Goal: Task Accomplishment & Management: Use online tool/utility

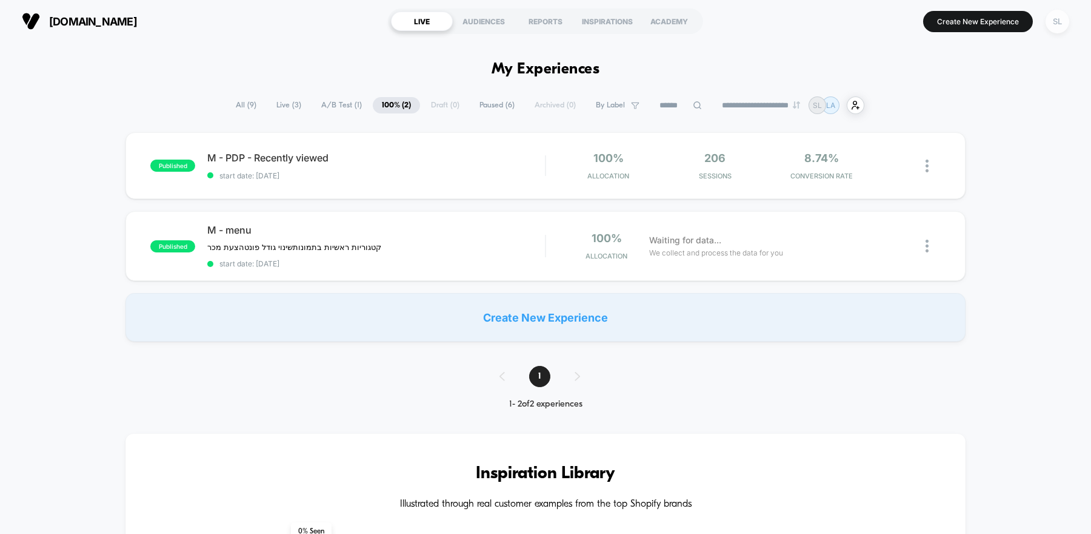
click at [1068, 18] on div "SL" at bounding box center [1058, 22] width 24 height 24
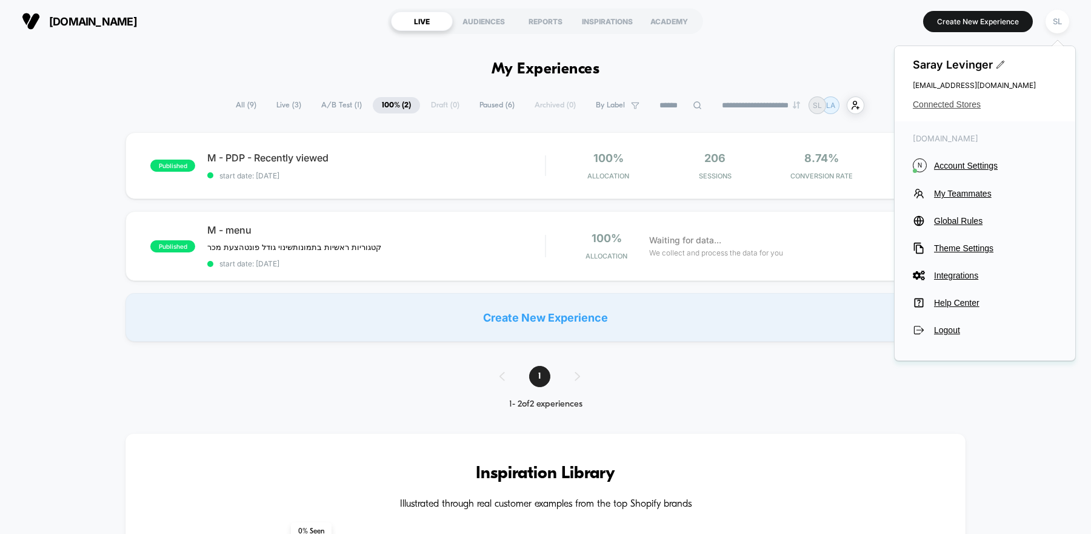
click at [940, 107] on span "Connected Stores" at bounding box center [985, 104] width 144 height 10
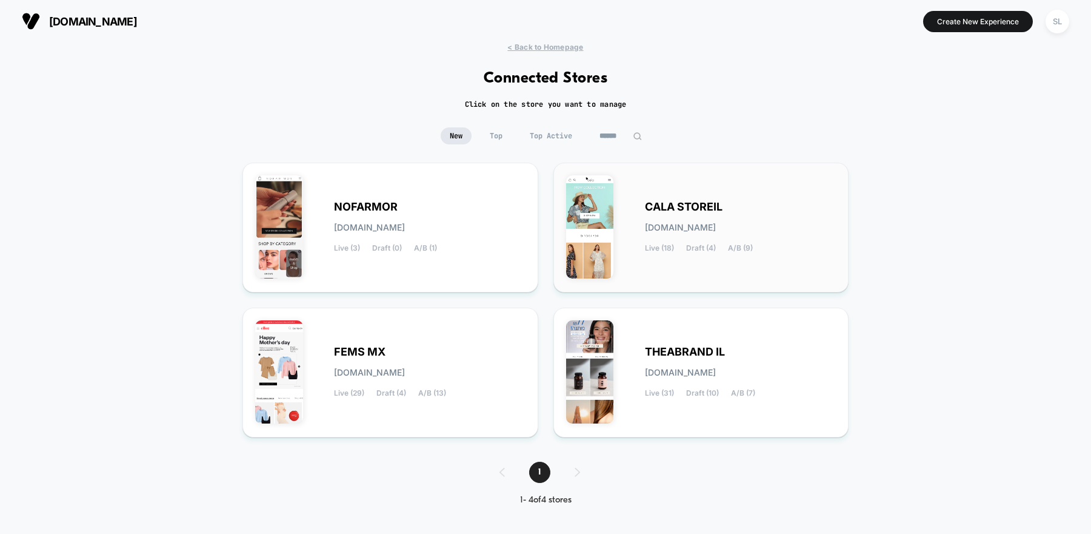
click at [658, 245] on span "Live (18)" at bounding box center [659, 248] width 29 height 8
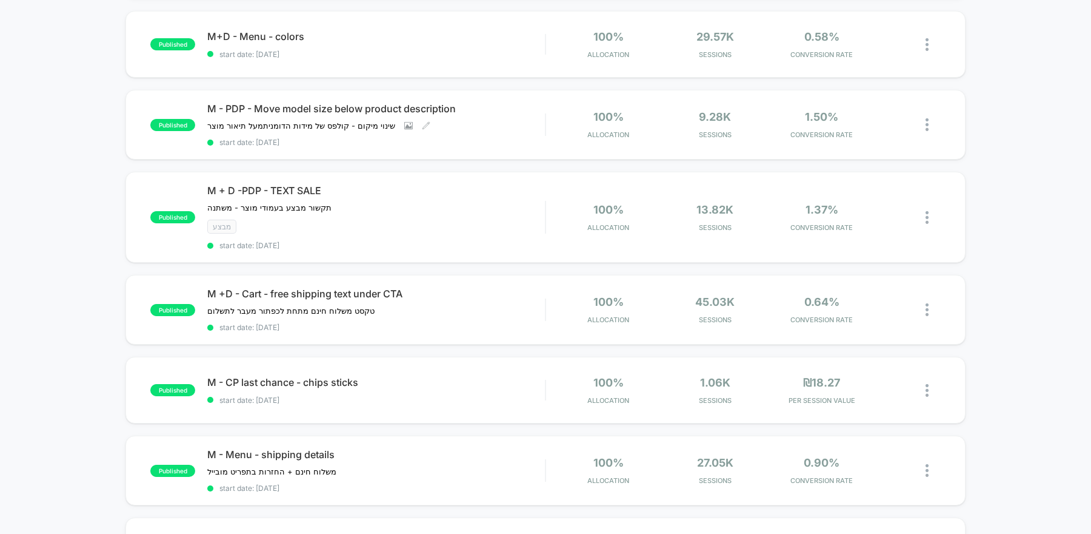
scroll to position [289, 0]
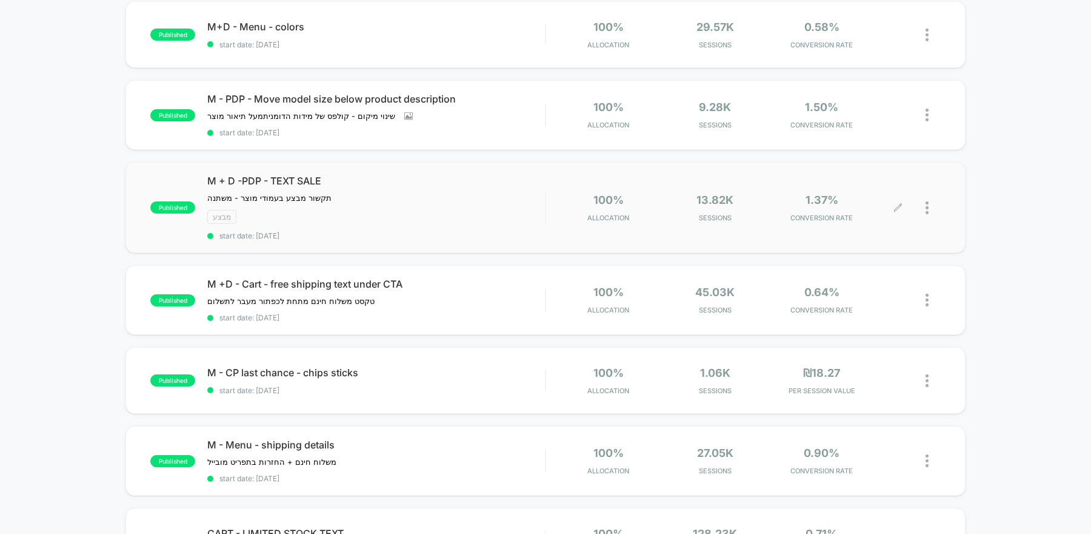
click at [894, 204] on icon at bounding box center [898, 207] width 9 height 9
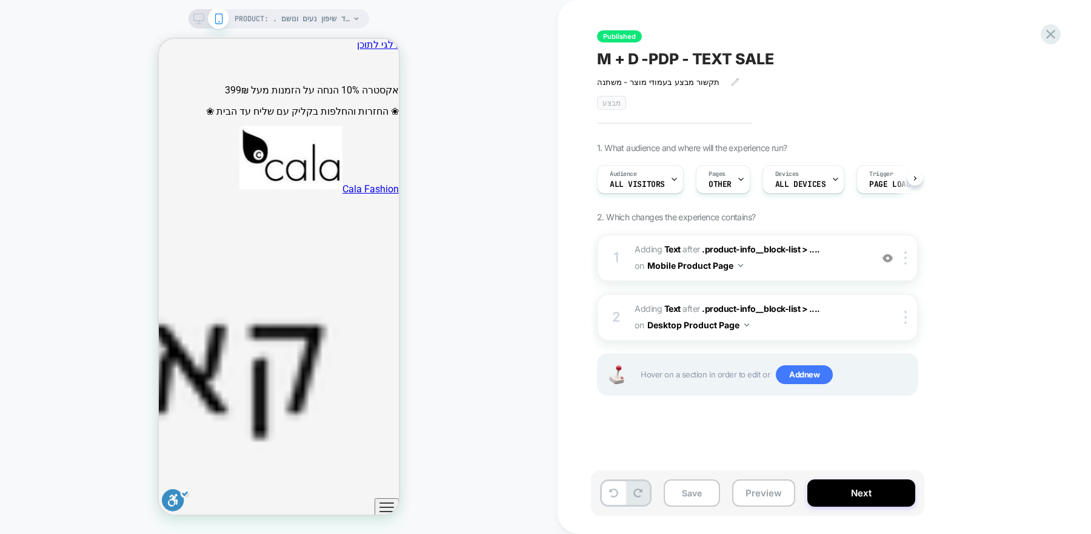
scroll to position [0, 1]
click at [1046, 30] on icon at bounding box center [1051, 34] width 16 height 16
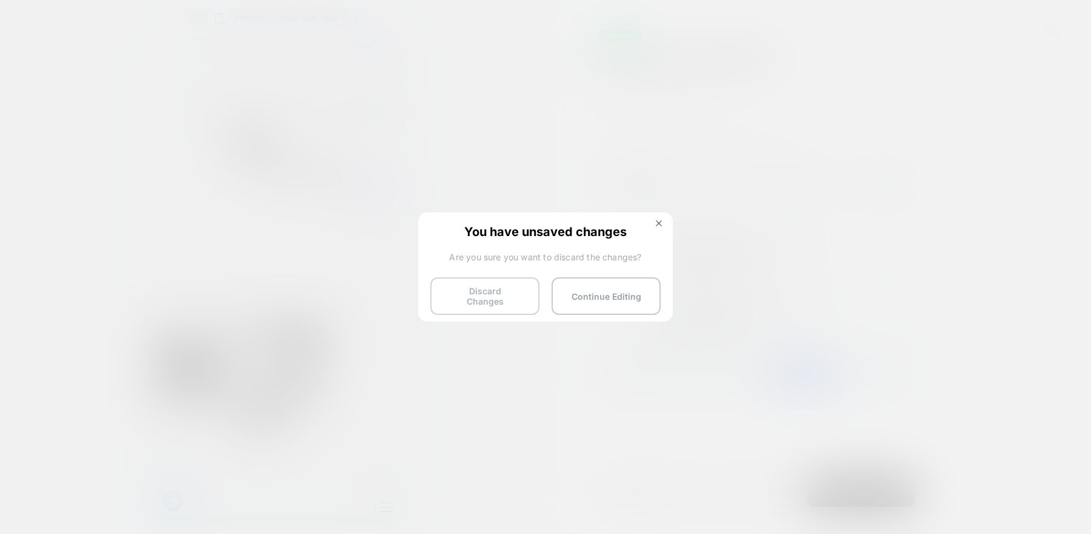
click at [518, 297] on button "Discard Changes" at bounding box center [485, 296] width 109 height 38
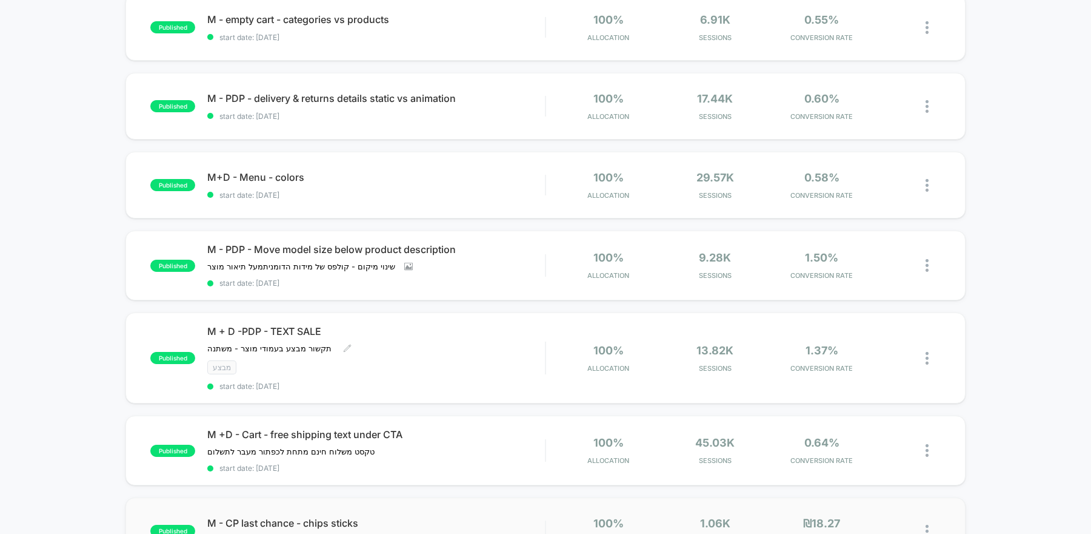
scroll to position [122, 0]
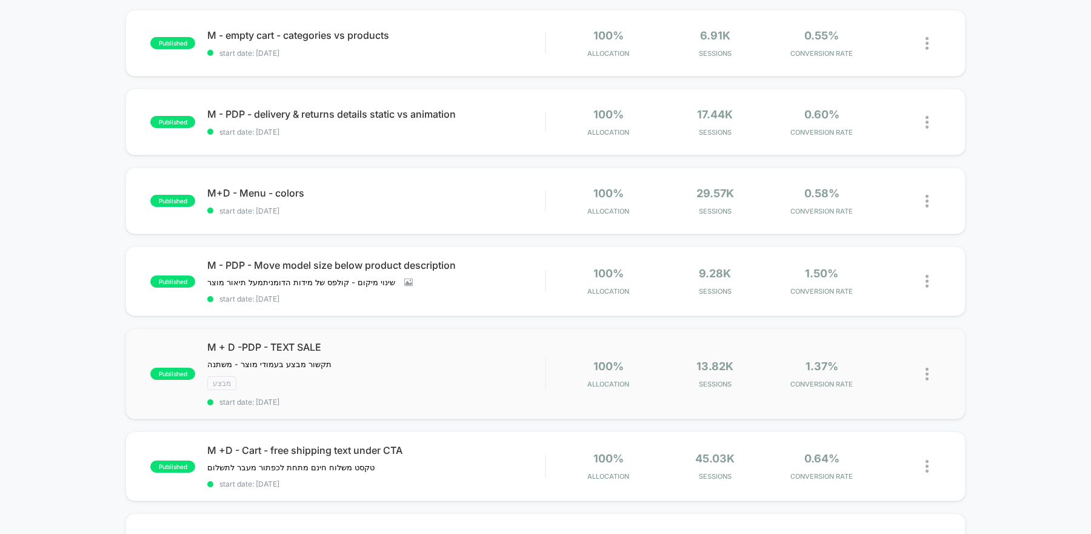
click at [929, 374] on img at bounding box center [927, 373] width 3 height 13
click at [875, 355] on div "Pause" at bounding box center [865, 357] width 109 height 27
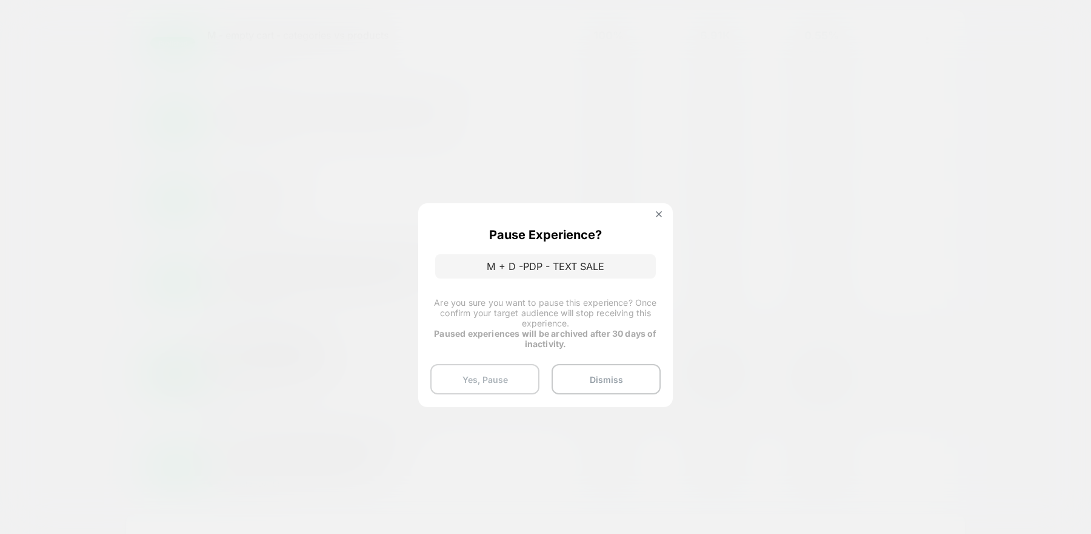
click at [525, 373] on button "Yes, Pause" at bounding box center [485, 379] width 109 height 30
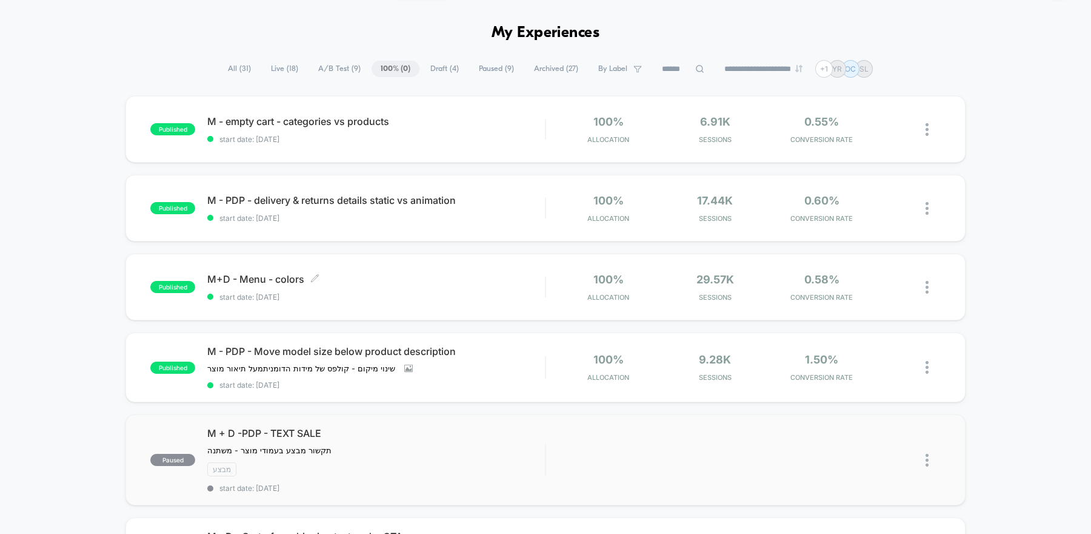
scroll to position [35, 0]
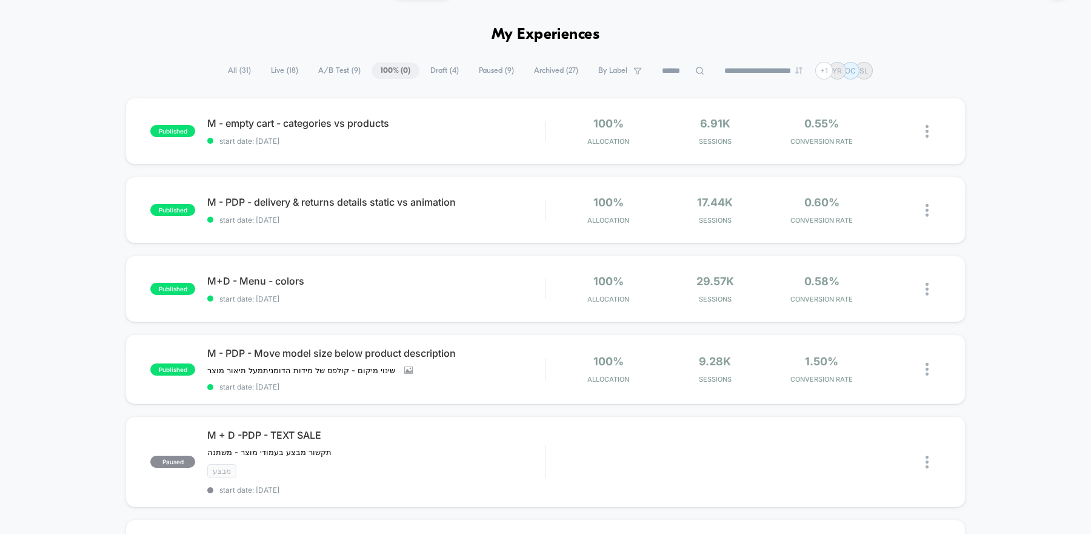
click at [341, 67] on span "A/B Test ( 9 )" at bounding box center [339, 70] width 61 height 16
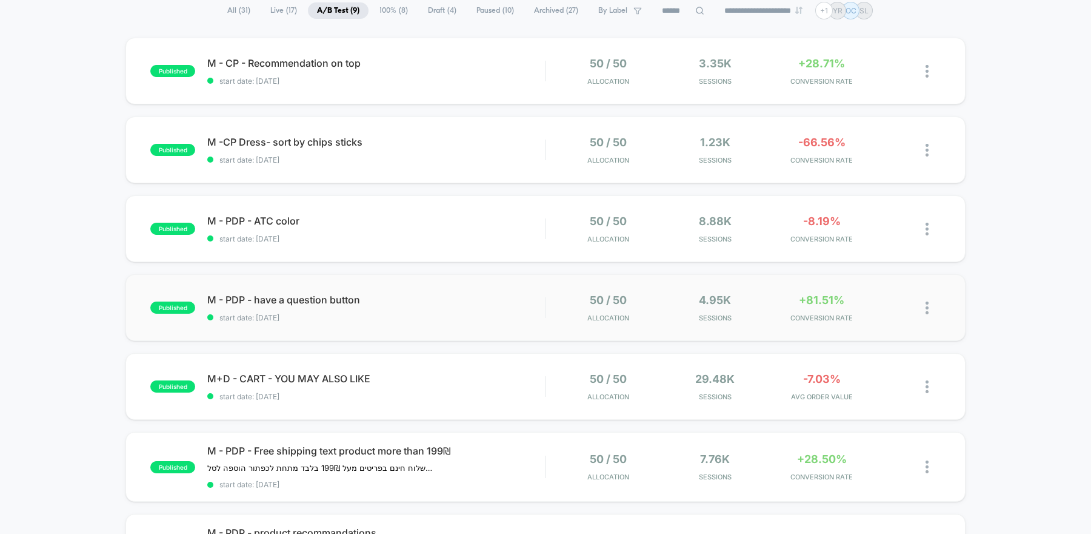
scroll to position [95, 0]
click at [569, 142] on div "50 / 50 Allocation" at bounding box center [608, 149] width 101 height 28
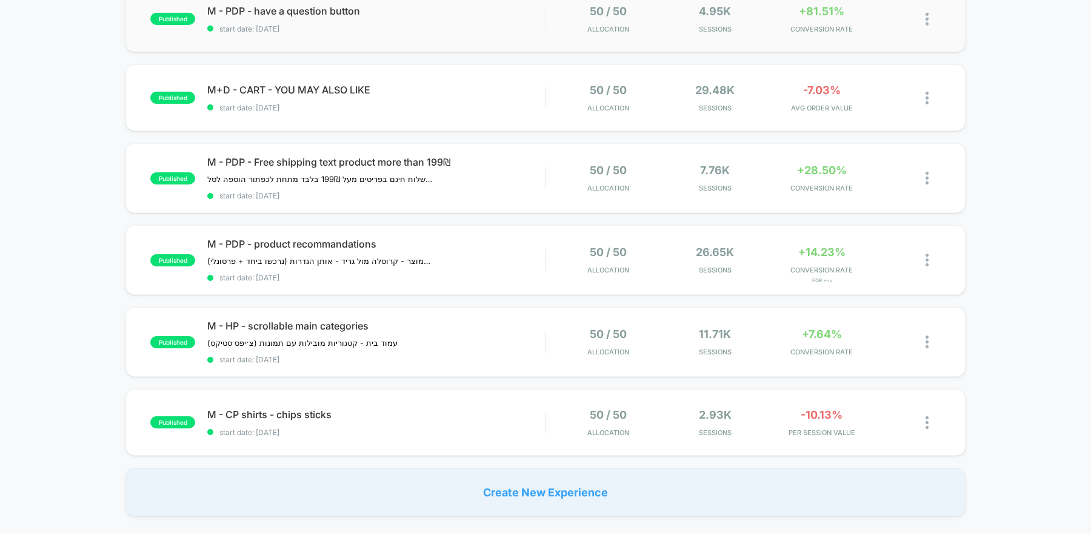
scroll to position [380, 0]
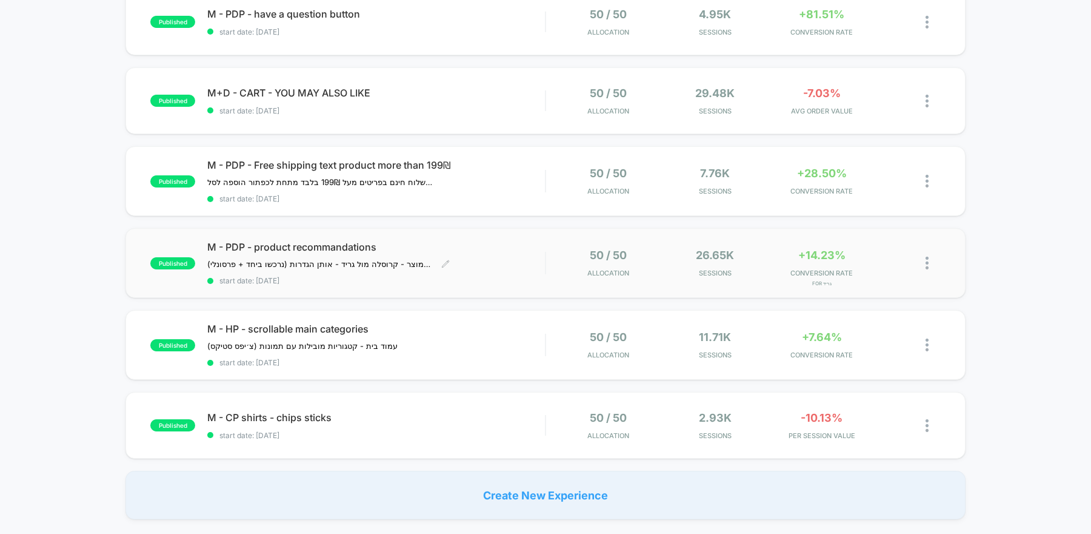
click at [474, 277] on span "start date: [DATE]" at bounding box center [376, 280] width 338 height 9
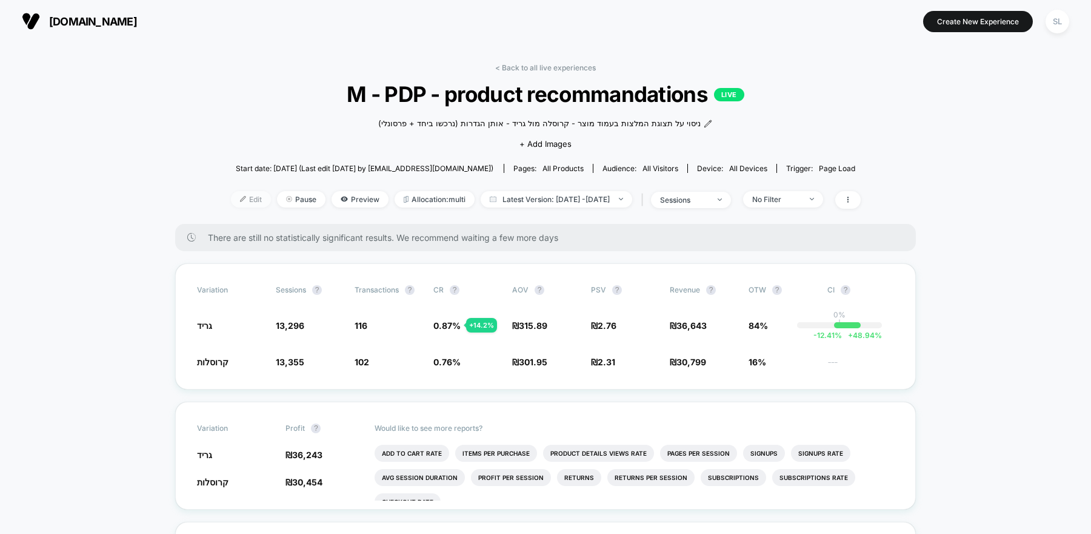
click at [231, 201] on span "Edit" at bounding box center [251, 199] width 40 height 16
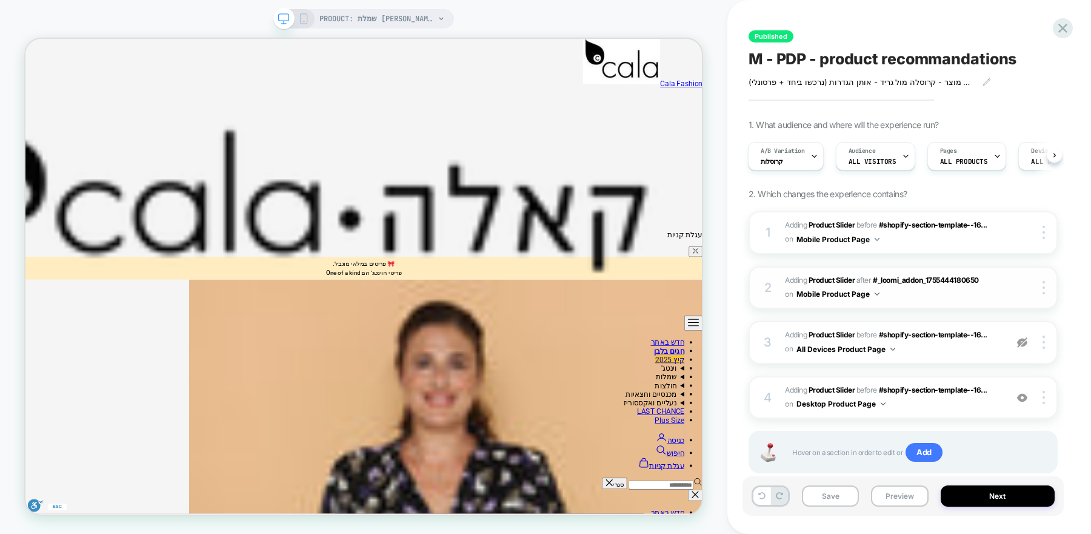
scroll to position [29, 0]
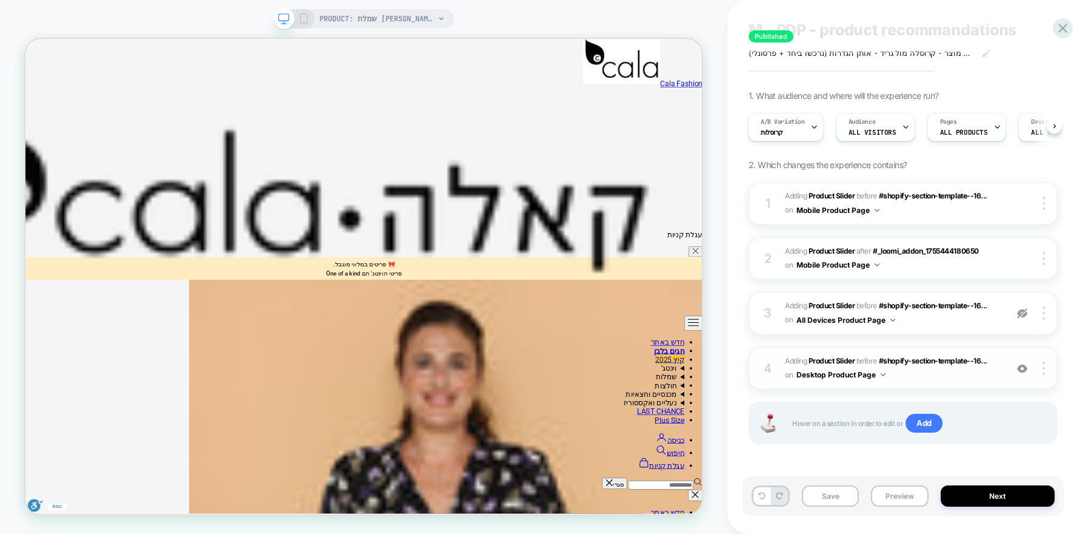
click at [965, 376] on span "#_loomi_addon_1757061065307 Adding Product Slider BEFORE #shopify-section-templ…" at bounding box center [892, 368] width 215 height 28
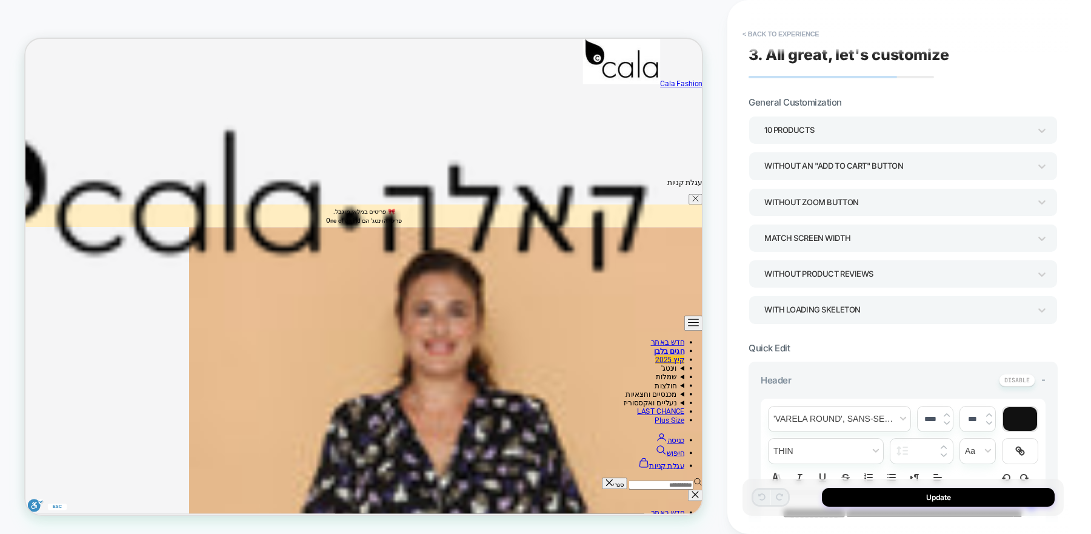
scroll to position [0, 0]
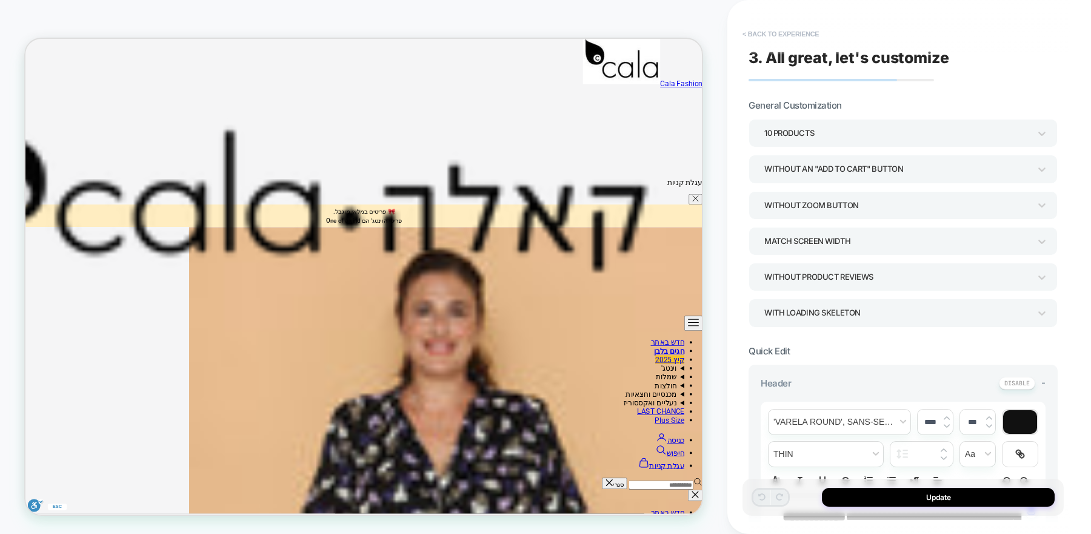
click at [803, 28] on button "< Back to experience" at bounding box center [781, 33] width 89 height 19
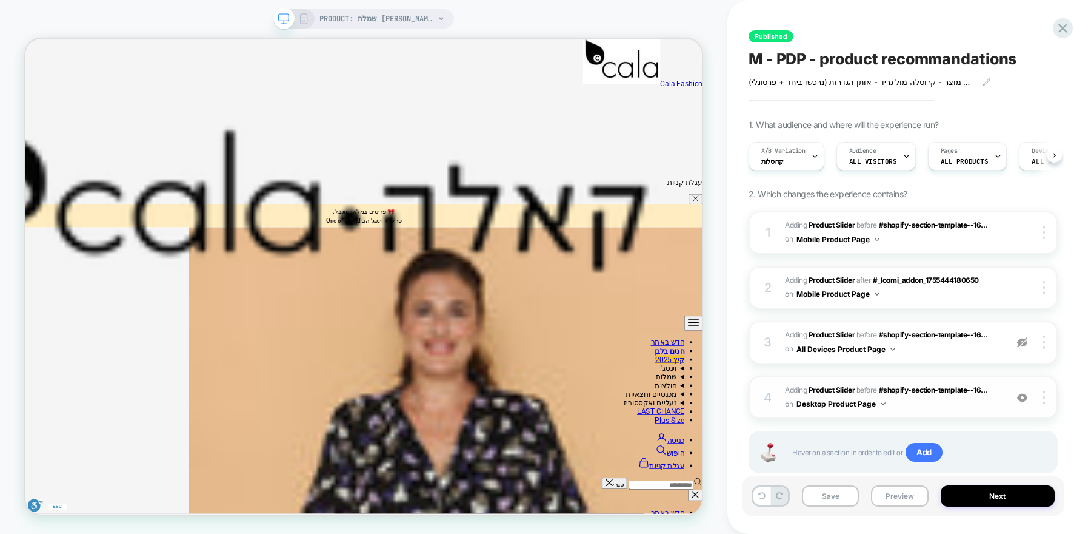
scroll to position [0, 1]
click at [1021, 398] on img at bounding box center [1022, 397] width 10 height 10
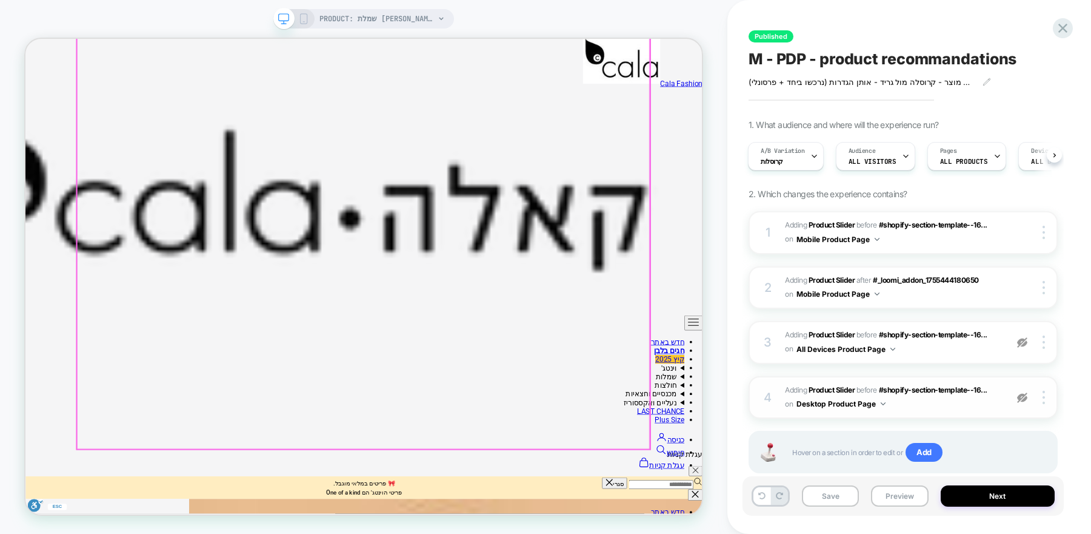
scroll to position [211, 0]
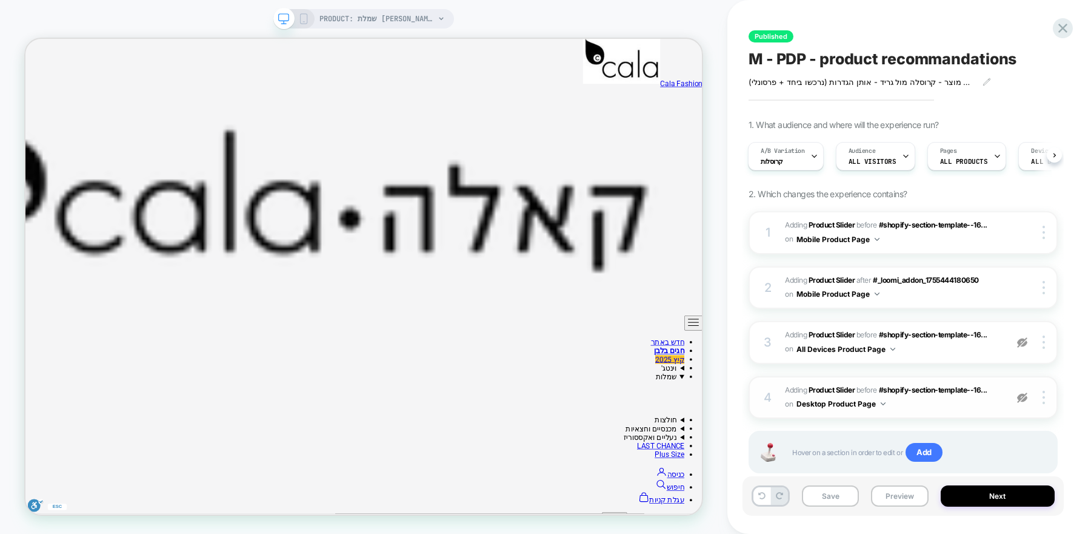
click at [438, 21] on icon at bounding box center [441, 18] width 7 height 7
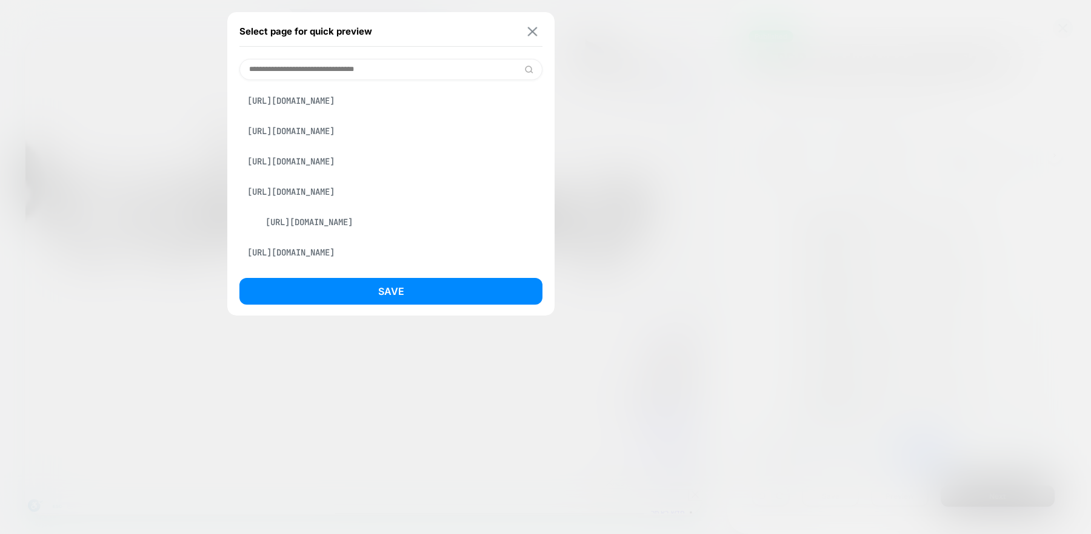
click at [535, 30] on img at bounding box center [533, 31] width 10 height 9
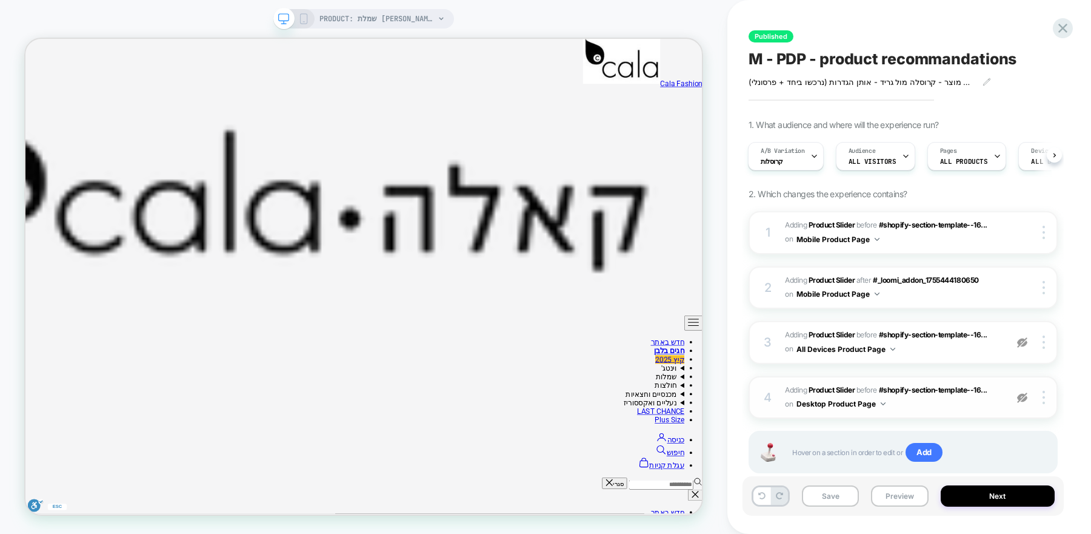
click at [309, 19] on icon at bounding box center [303, 18] width 11 height 11
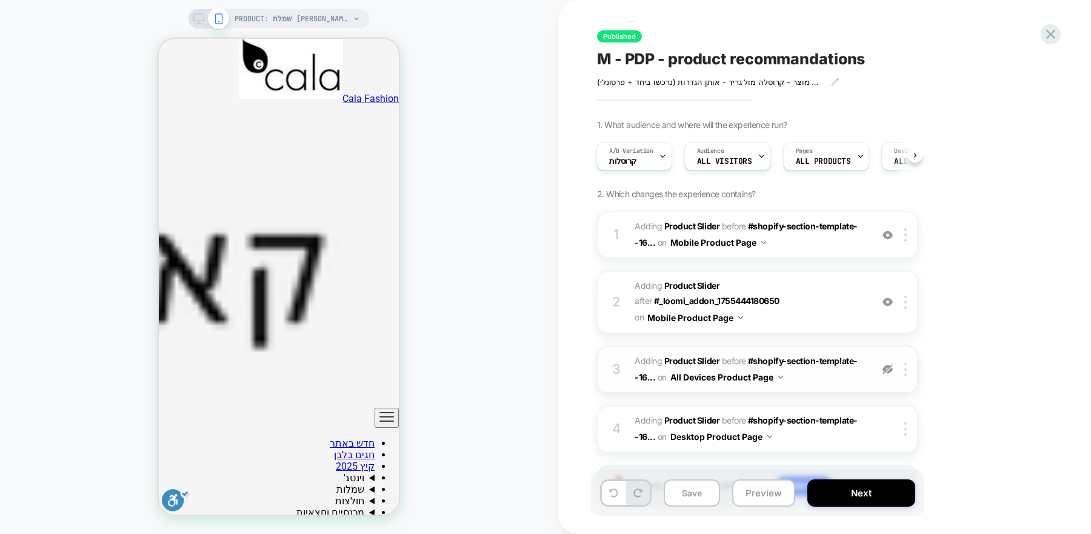
scroll to position [47, 0]
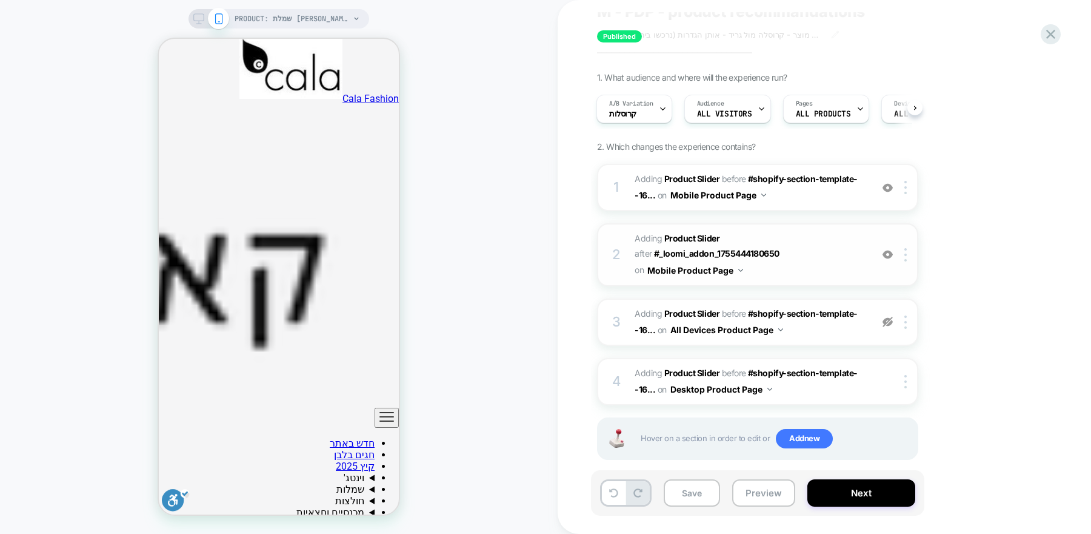
click at [844, 256] on span "#_loomi_addon_1755444387034 Adding Product Slider AFTER #_loomi_addon_175544418…" at bounding box center [750, 254] width 231 height 48
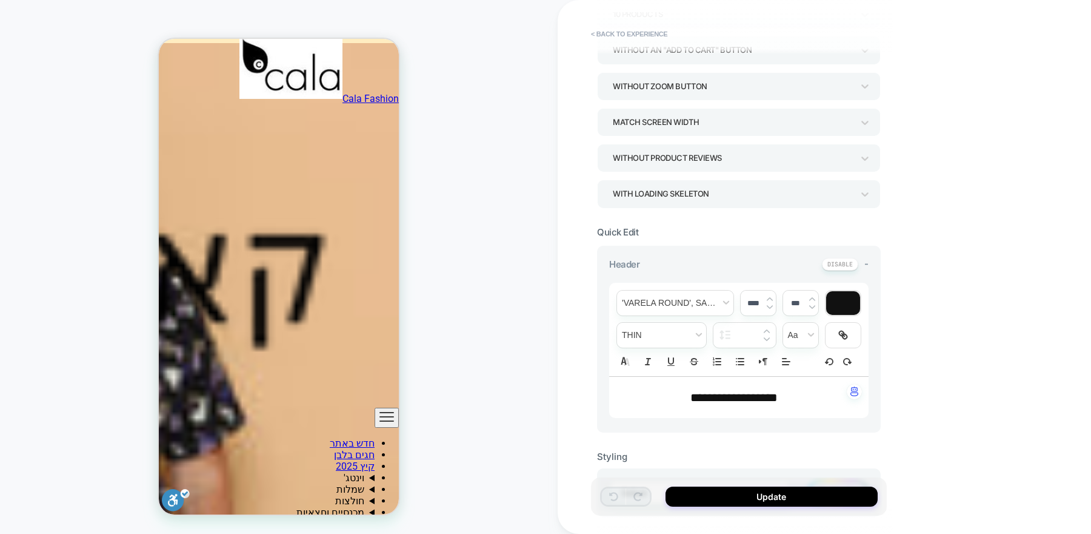
scroll to position [930, 0]
click at [631, 29] on button "< Back to experience" at bounding box center [629, 33] width 89 height 19
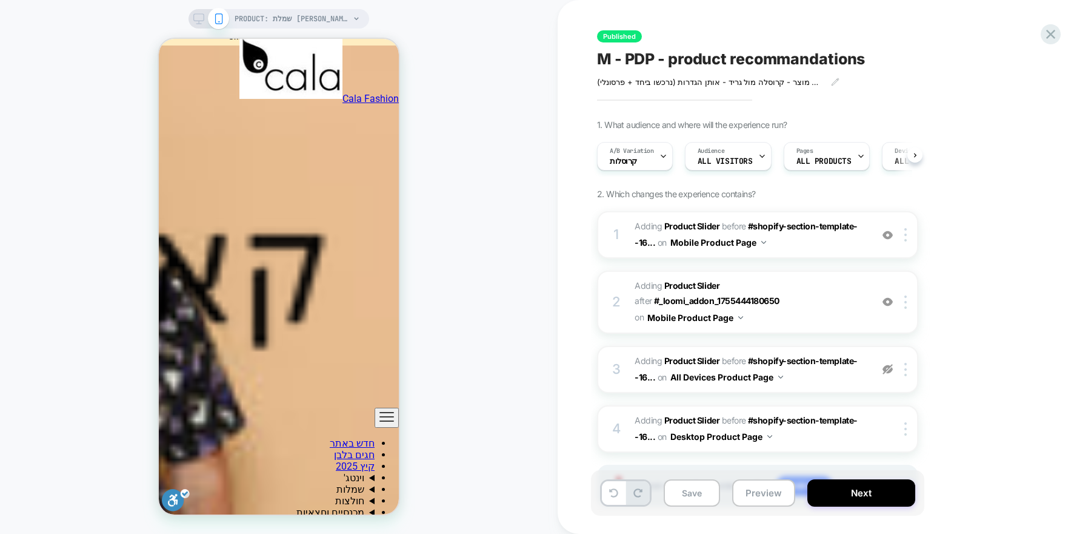
scroll to position [0, 0]
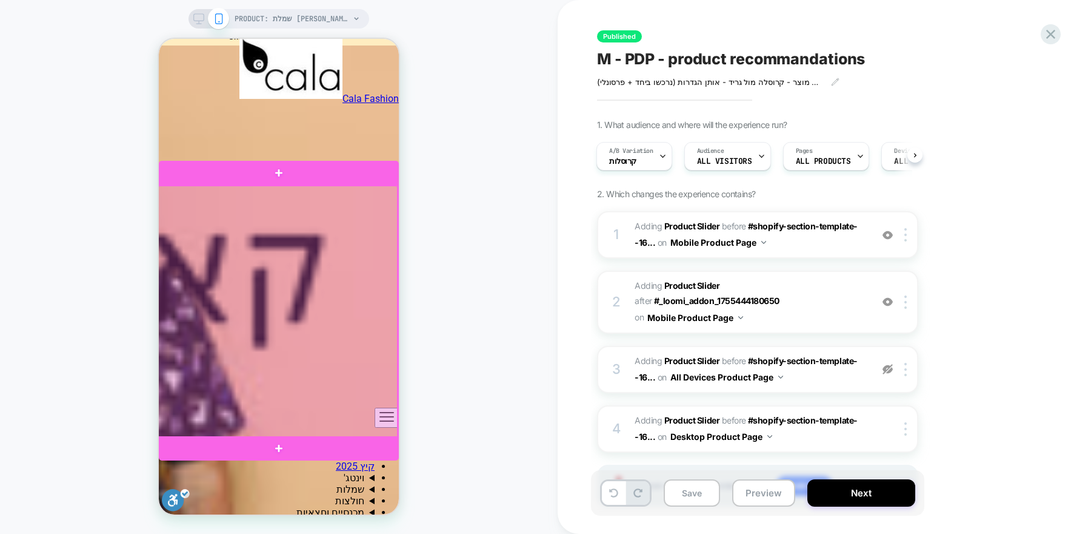
click at [326, 199] on div at bounding box center [278, 312] width 240 height 252
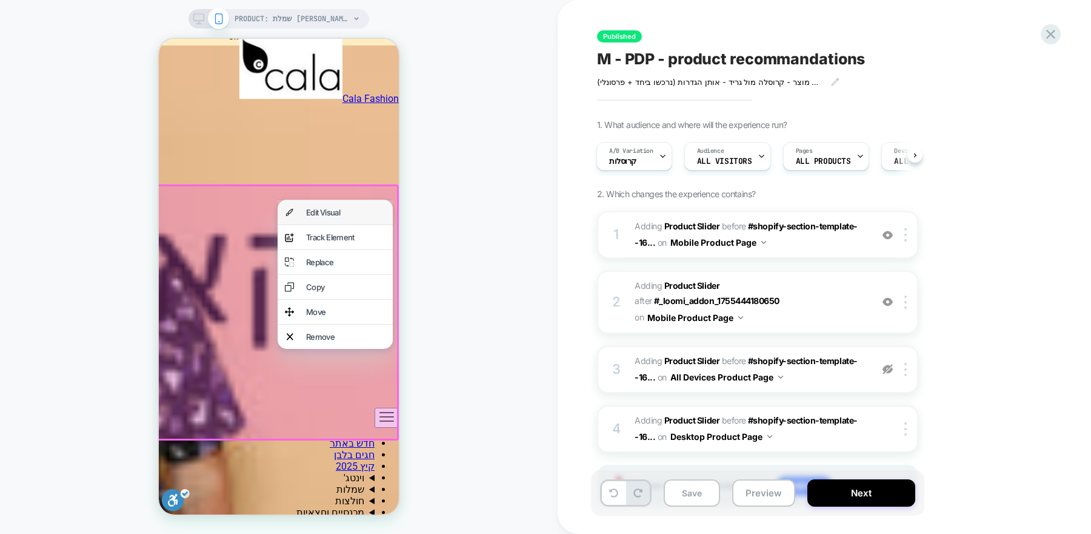
click at [348, 207] on div "Edit Visual" at bounding box center [345, 212] width 79 height 10
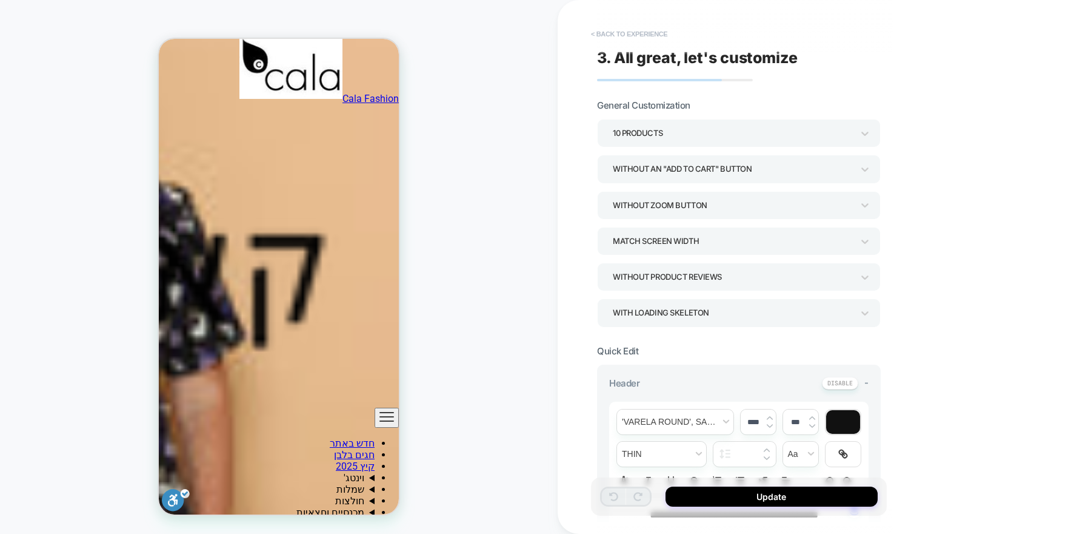
click at [631, 30] on button "< Back to experience" at bounding box center [629, 33] width 89 height 19
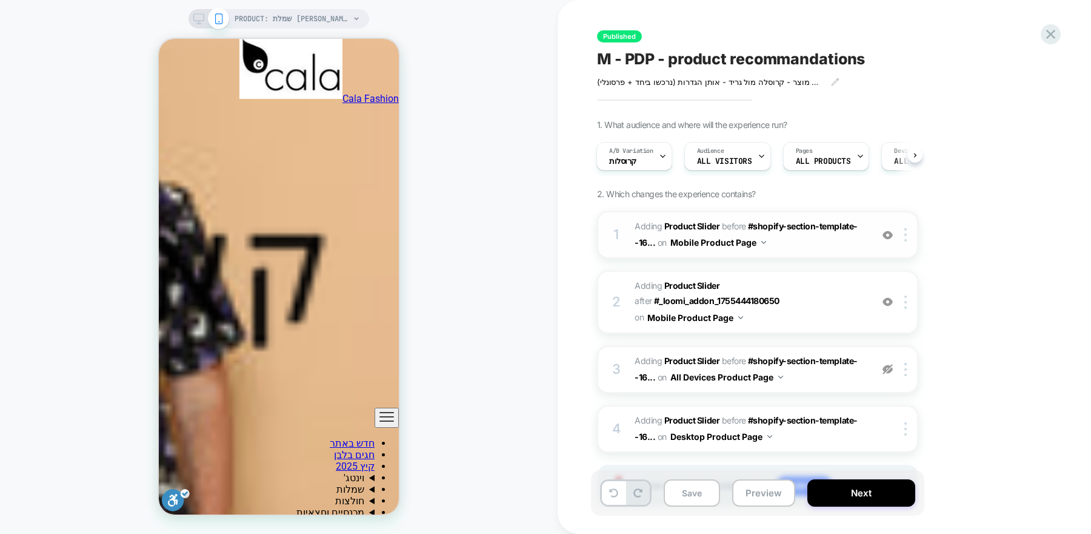
click at [887, 235] on img at bounding box center [888, 235] width 10 height 10
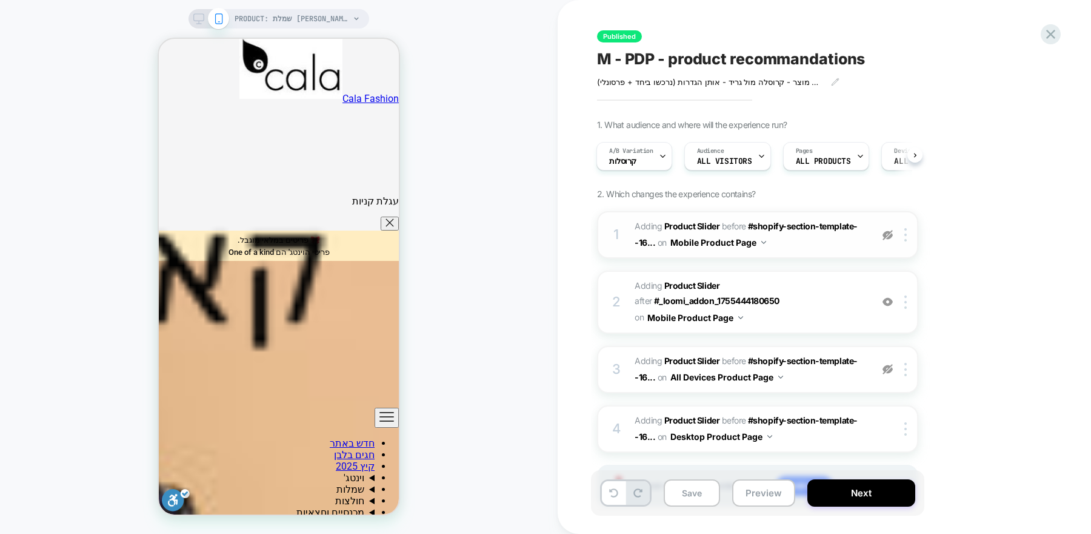
click at [886, 233] on img at bounding box center [888, 235] width 10 height 10
click at [886, 299] on div at bounding box center [888, 301] width 20 height 13
click at [887, 299] on div at bounding box center [888, 301] width 20 height 13
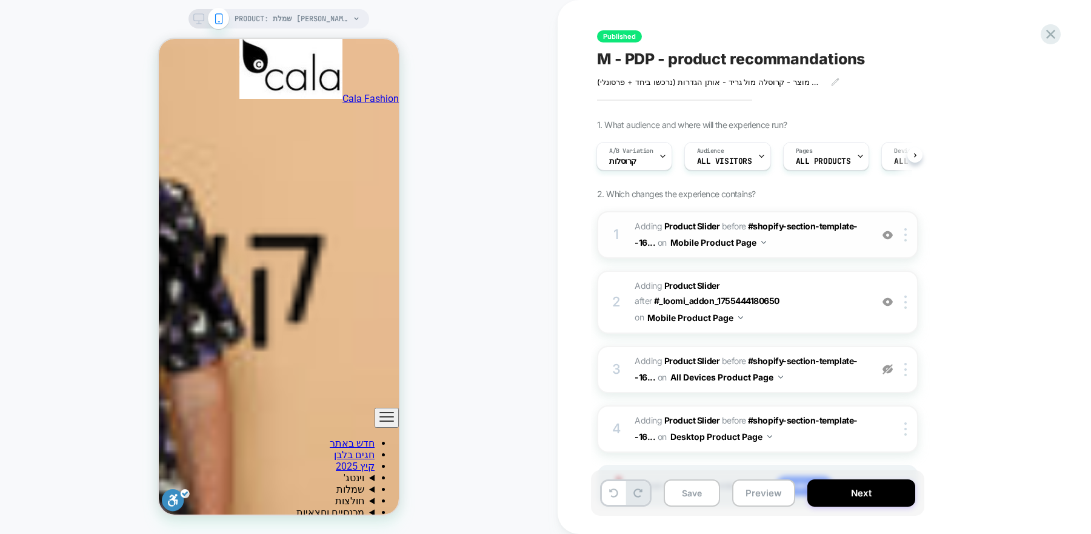
click at [888, 234] on img at bounding box center [888, 235] width 10 height 10
click at [837, 246] on span "#_loomi_addon_1755444180650 Adding Product Slider BEFORE #shopify-section-templ…" at bounding box center [750, 234] width 231 height 33
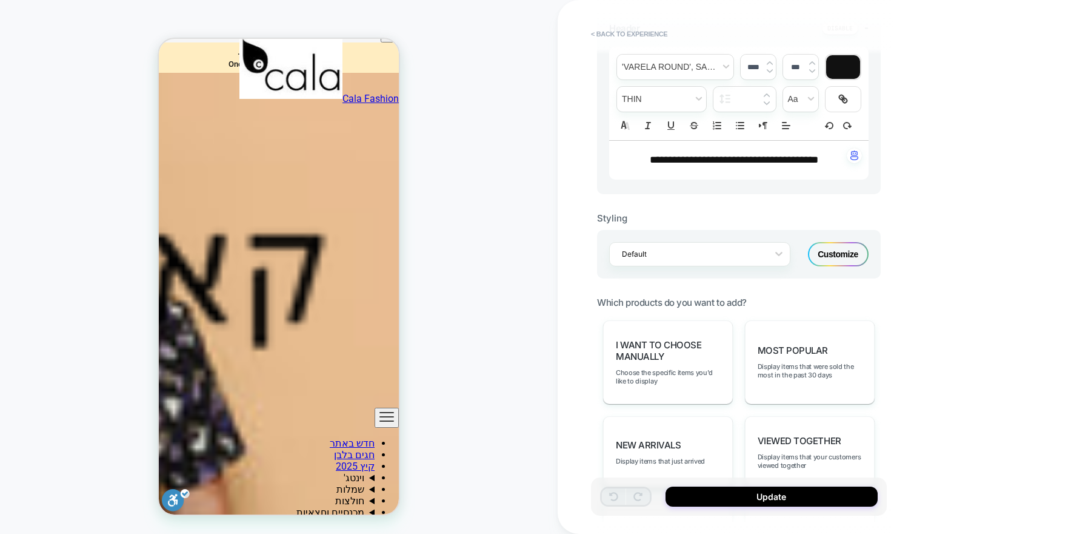
scroll to position [898, 0]
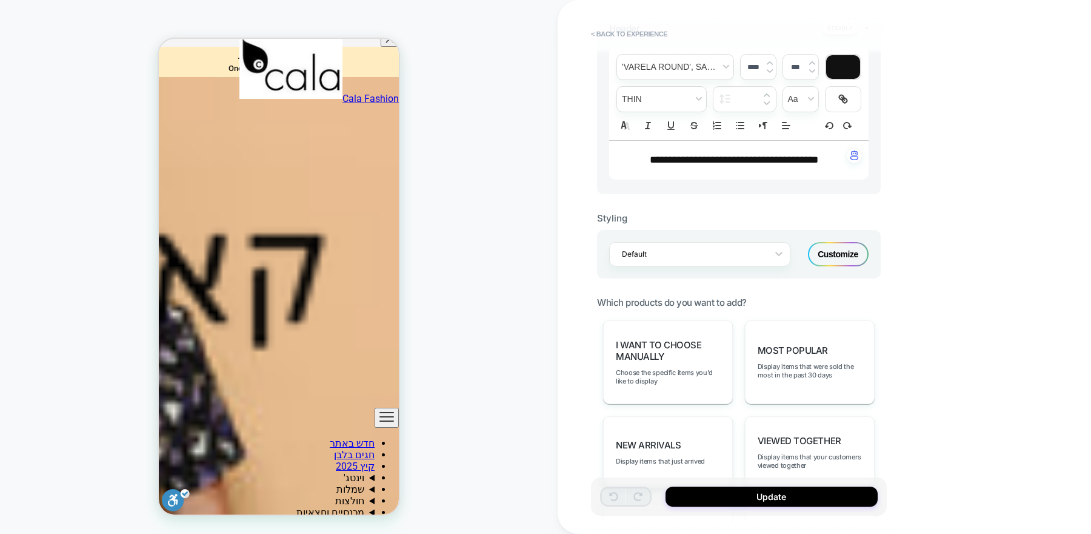
click at [739, 153] on p "**********" at bounding box center [735, 160] width 226 height 15
type input "****"
click at [739, 153] on p "**********" at bounding box center [735, 160] width 226 height 15
click at [730, 155] on span "*" at bounding box center [728, 160] width 4 height 10
drag, startPoint x: 750, startPoint y: 158, endPoint x: 639, endPoint y: 152, distance: 111.7
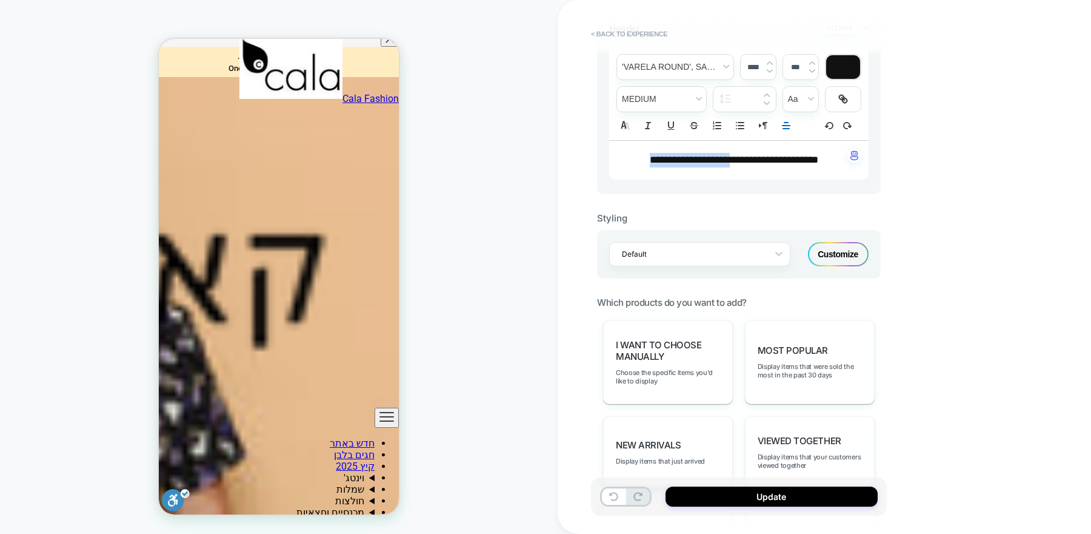
click at [650, 155] on span "**********" at bounding box center [734, 160] width 169 height 10
click at [666, 158] on p "**********" at bounding box center [735, 160] width 226 height 15
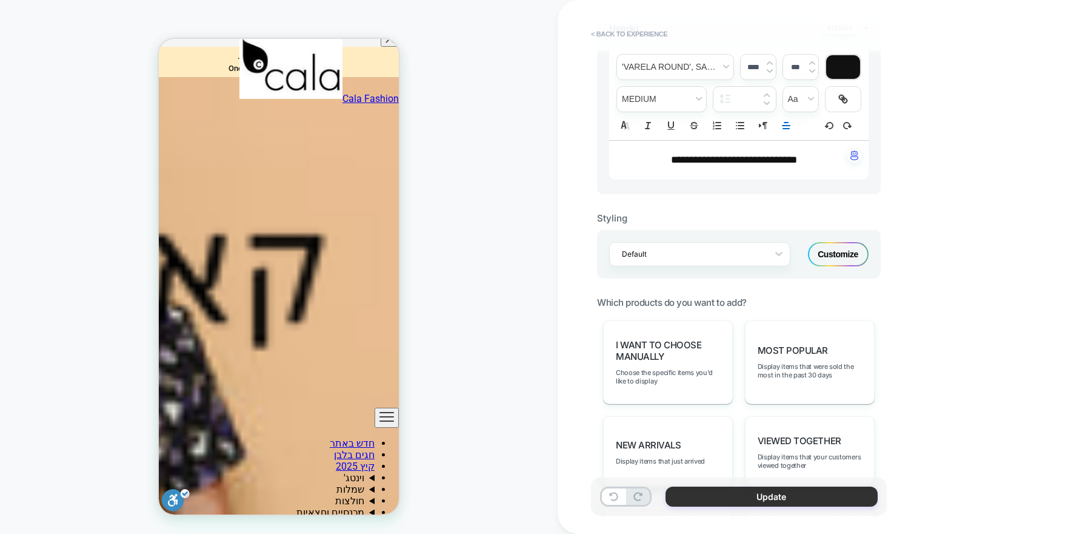
click at [720, 494] on button "Update" at bounding box center [772, 496] width 212 height 20
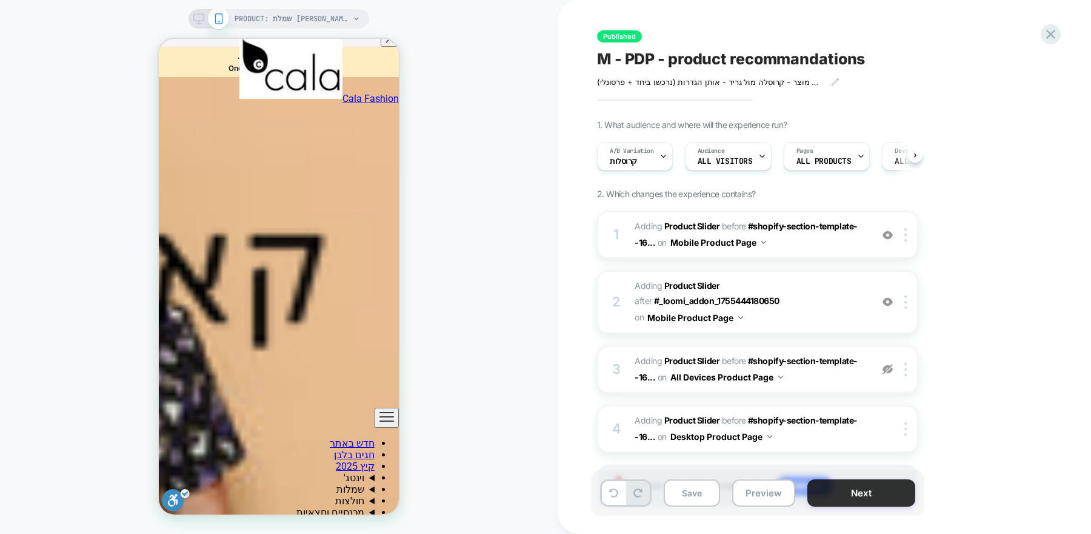
scroll to position [0, 1]
click at [893, 497] on button "Next" at bounding box center [862, 492] width 108 height 27
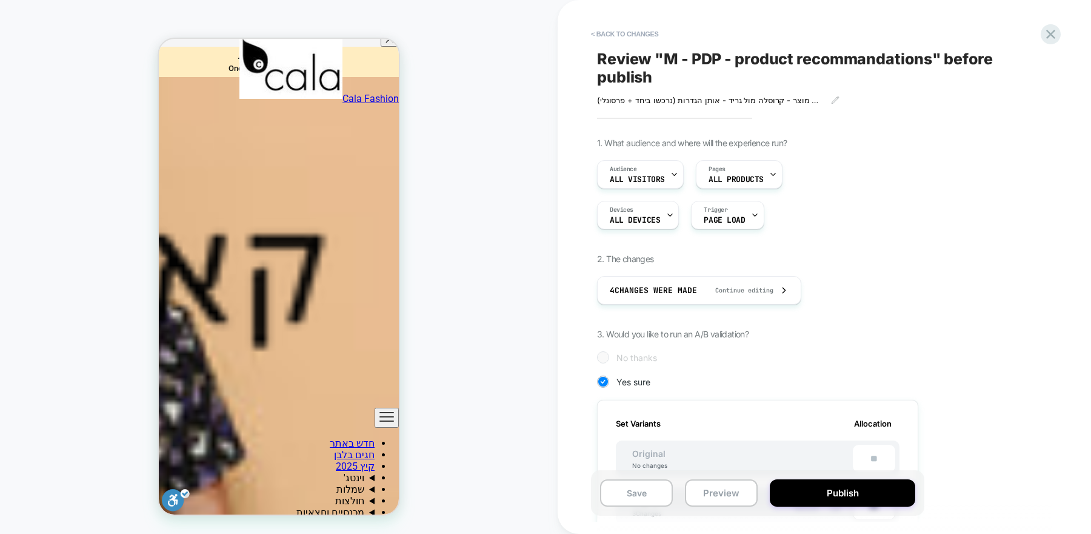
scroll to position [0, 0]
click at [779, 486] on button "Publish" at bounding box center [843, 492] width 146 height 27
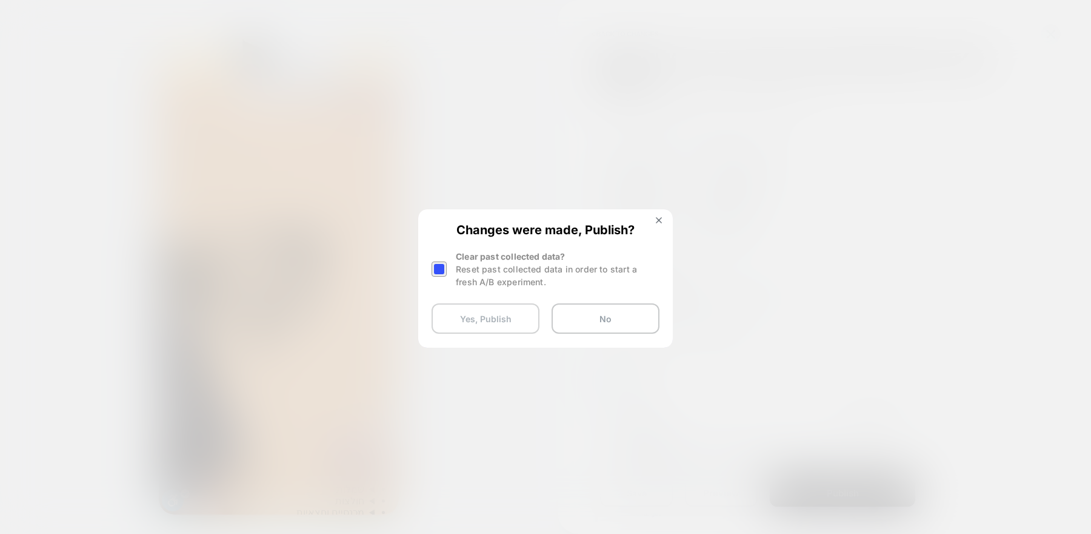
click at [503, 320] on button "Yes, Publish" at bounding box center [486, 318] width 108 height 30
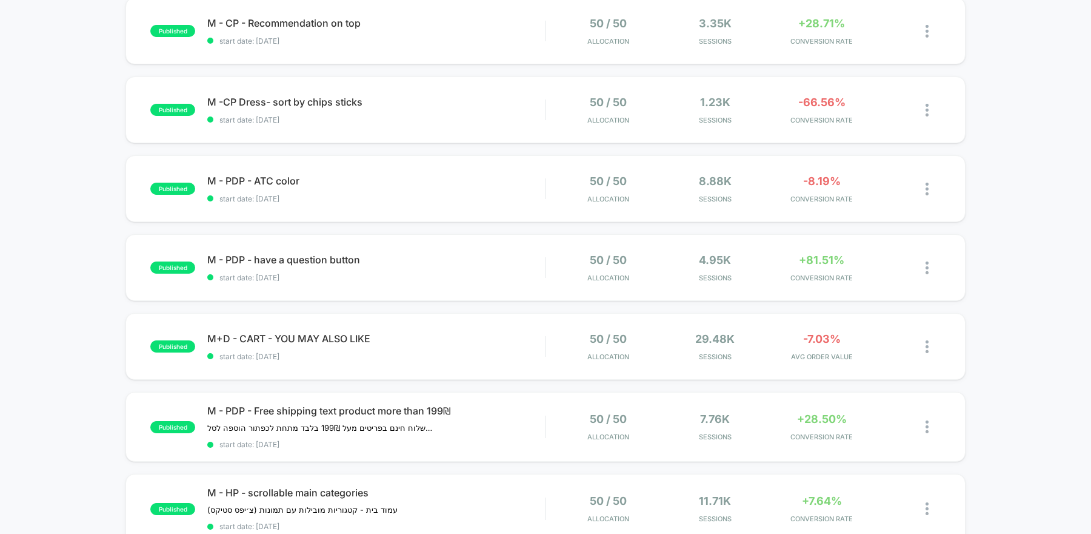
scroll to position [218, 0]
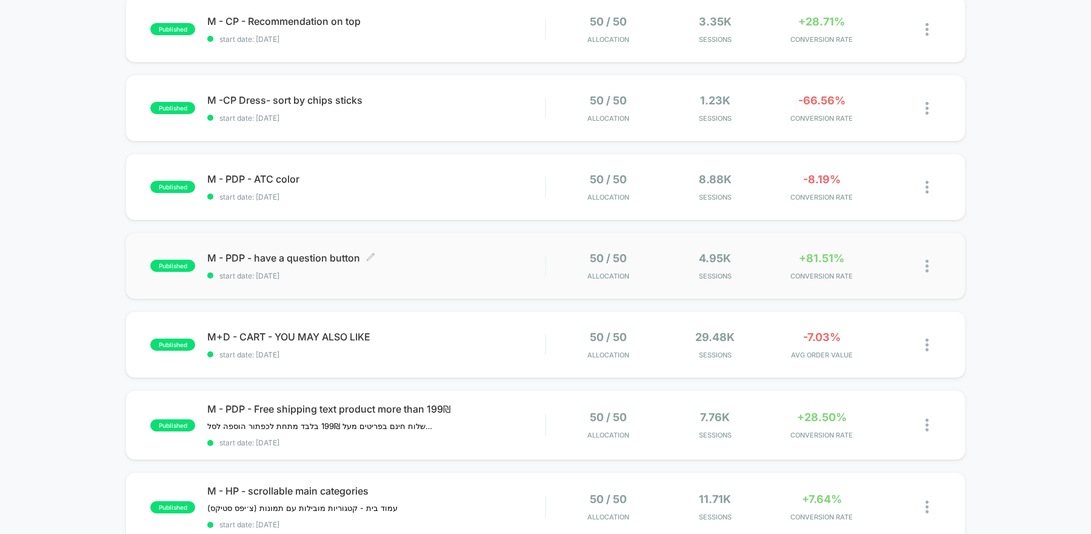
click at [413, 273] on span "start date: [DATE]" at bounding box center [376, 275] width 338 height 9
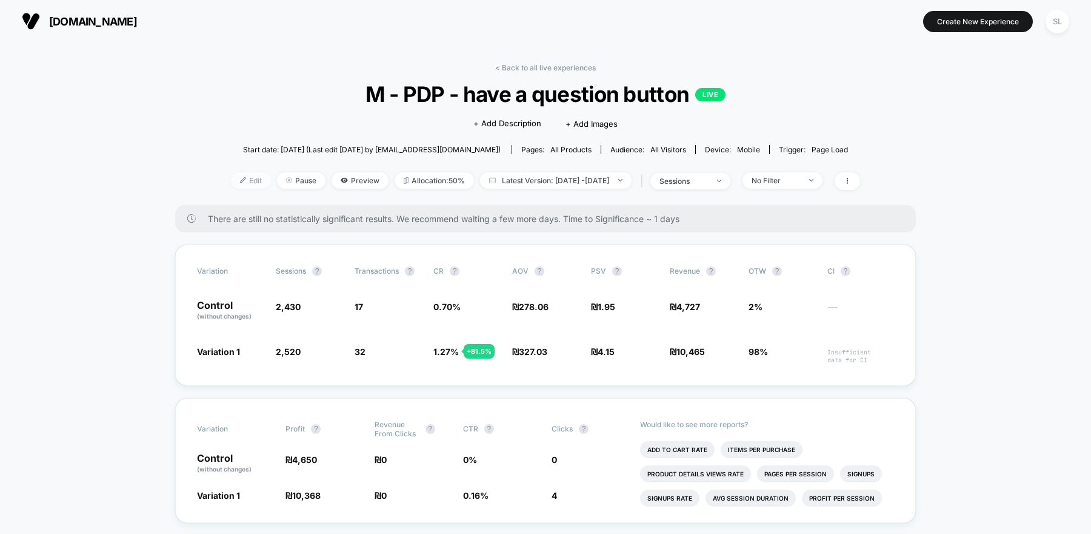
click at [231, 181] on span "Edit" at bounding box center [251, 180] width 40 height 16
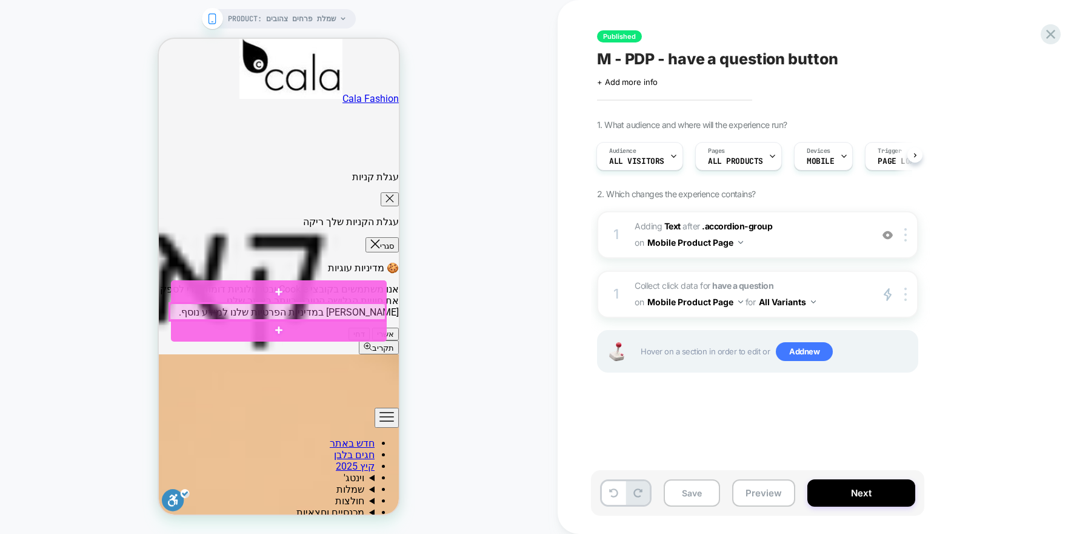
scroll to position [741, 0]
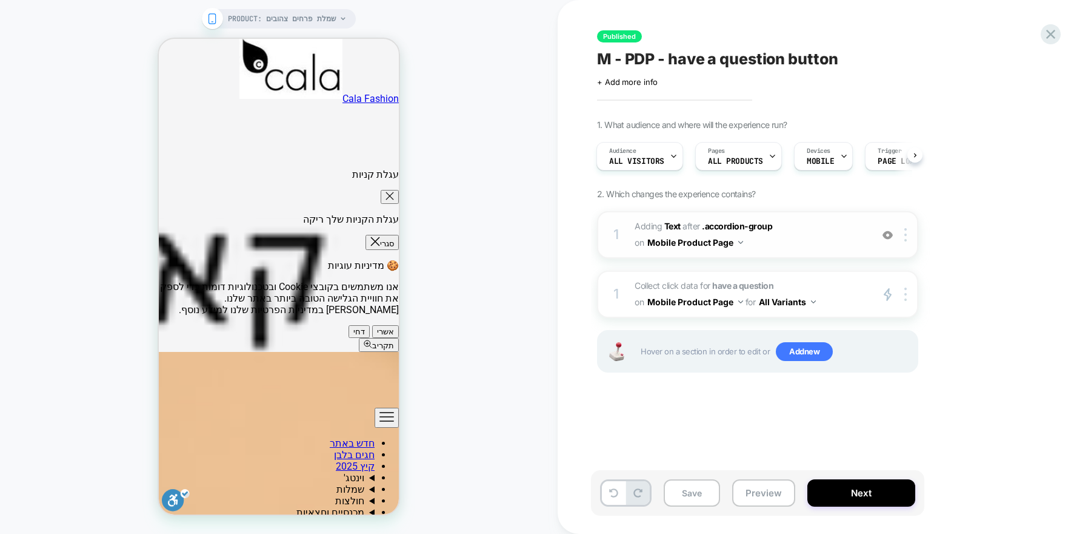
click at [842, 247] on span "#_loomi_addon_1758195668620 Adding Text AFTER .accordion-group .accordion-group…" at bounding box center [750, 234] width 231 height 33
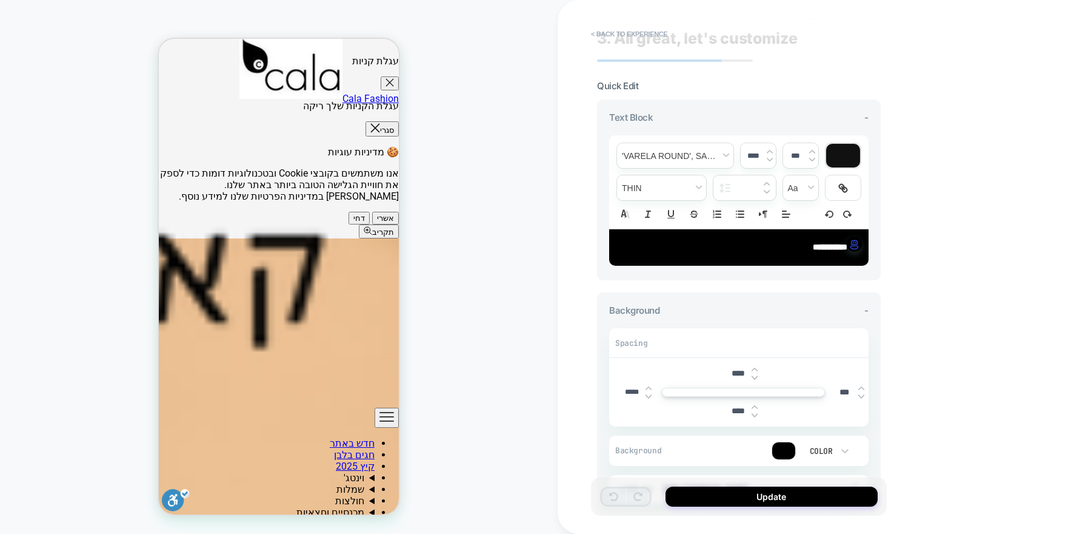
scroll to position [0, 0]
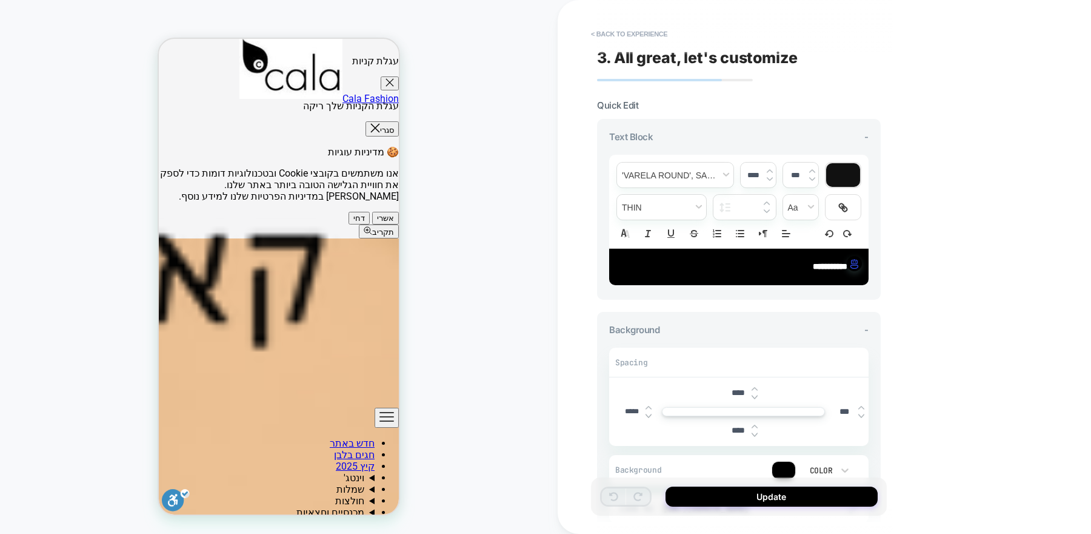
click at [716, 261] on p "**********" at bounding box center [735, 267] width 226 height 12
click at [717, 261] on p "**********" at bounding box center [735, 267] width 226 height 12
click at [770, 176] on img at bounding box center [770, 178] width 6 height 5
type input "****"
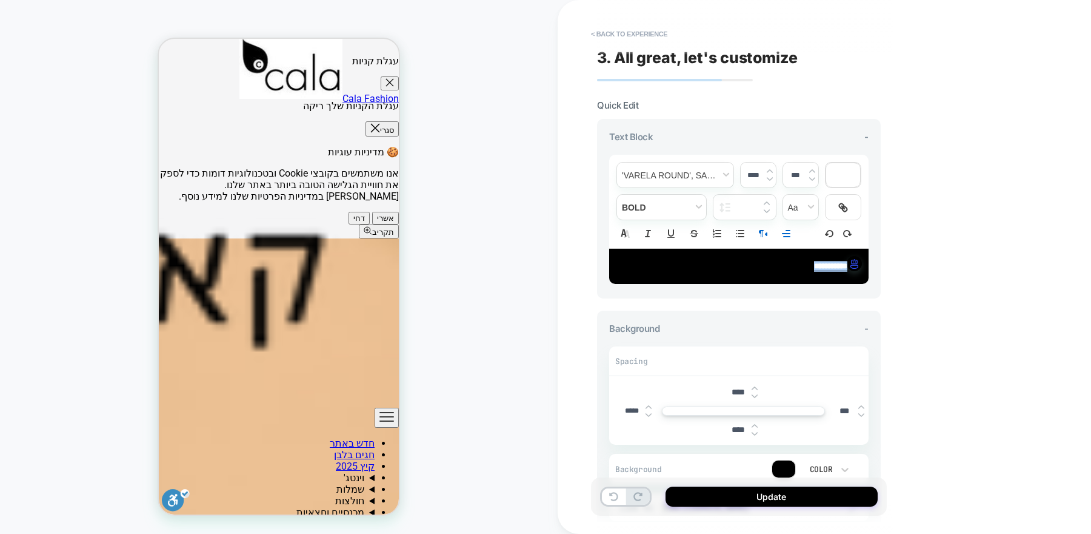
click at [754, 276] on div "**********" at bounding box center [739, 266] width 260 height 35
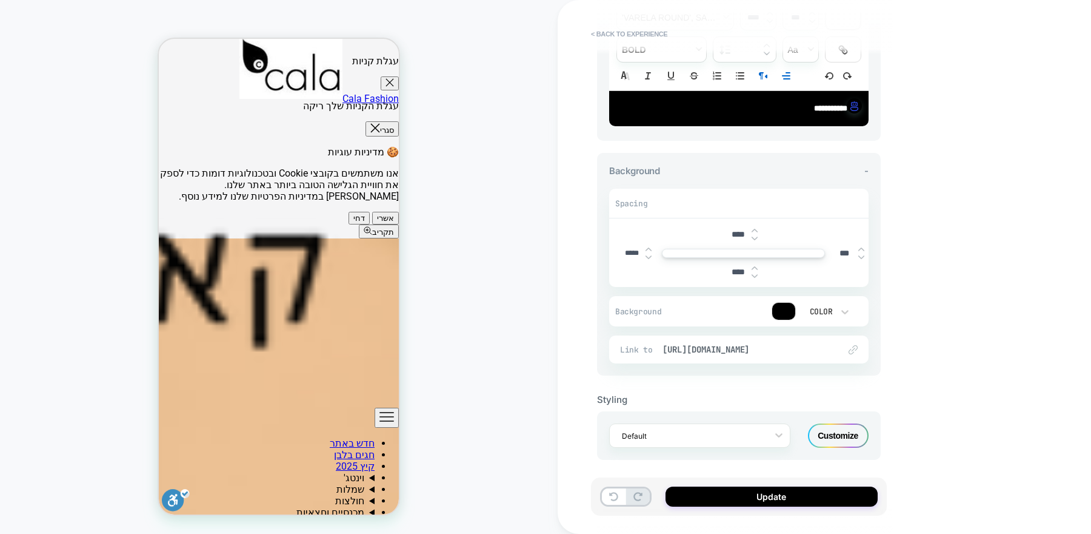
scroll to position [160, 0]
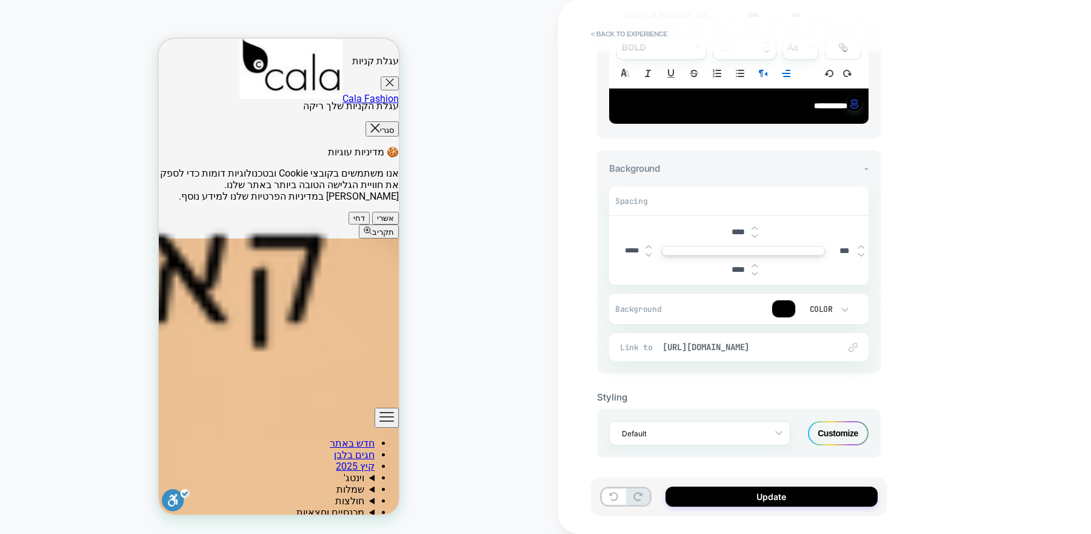
click at [648, 244] on img at bounding box center [649, 246] width 6 height 5
type input "*****"
click at [648, 249] on div at bounding box center [649, 250] width 6 height 13
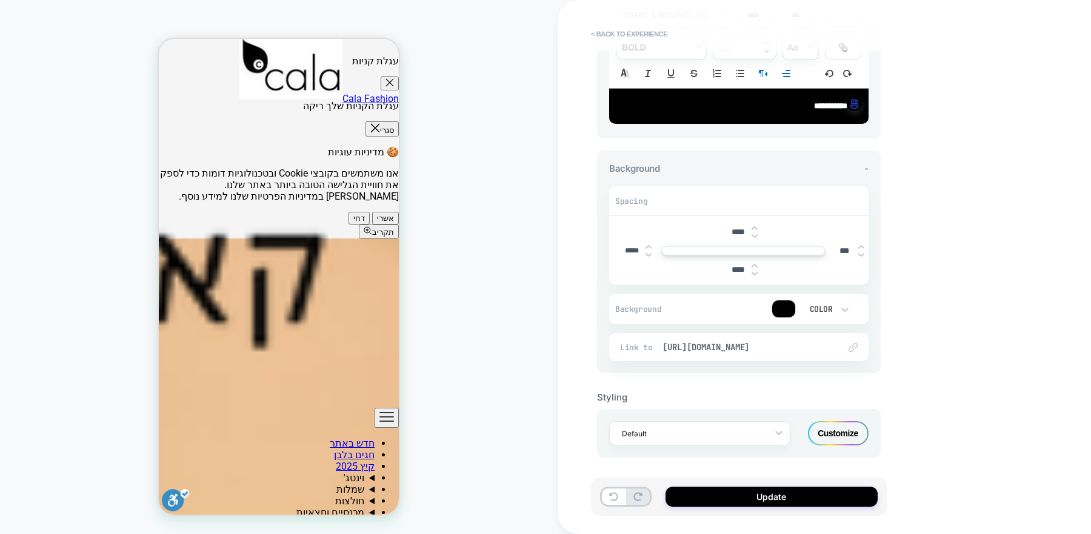
click at [648, 249] on div at bounding box center [649, 250] width 6 height 13
click at [763, 492] on button "Update" at bounding box center [772, 496] width 212 height 20
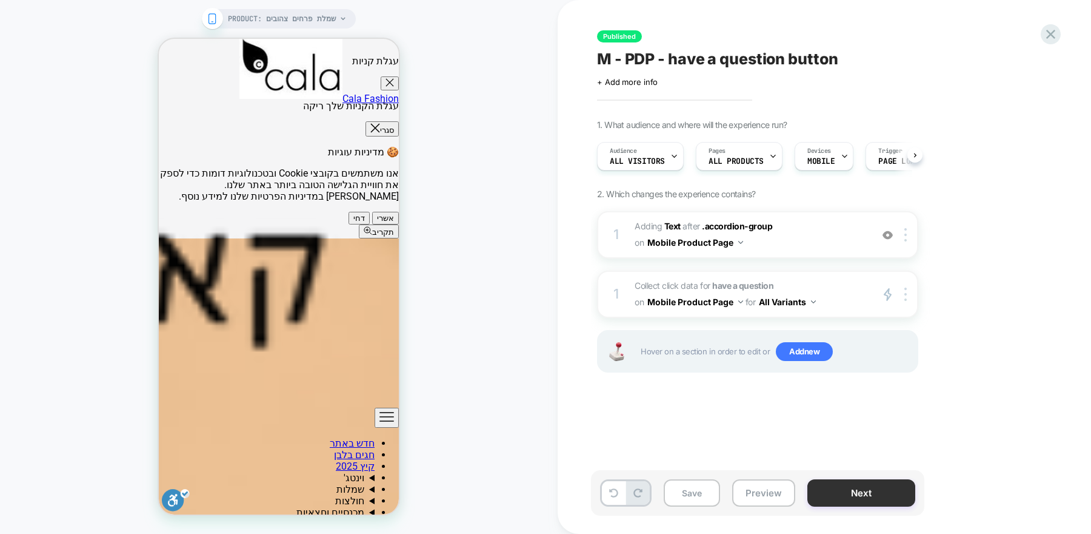
scroll to position [0, 1]
click at [817, 492] on button "Next" at bounding box center [862, 492] width 108 height 27
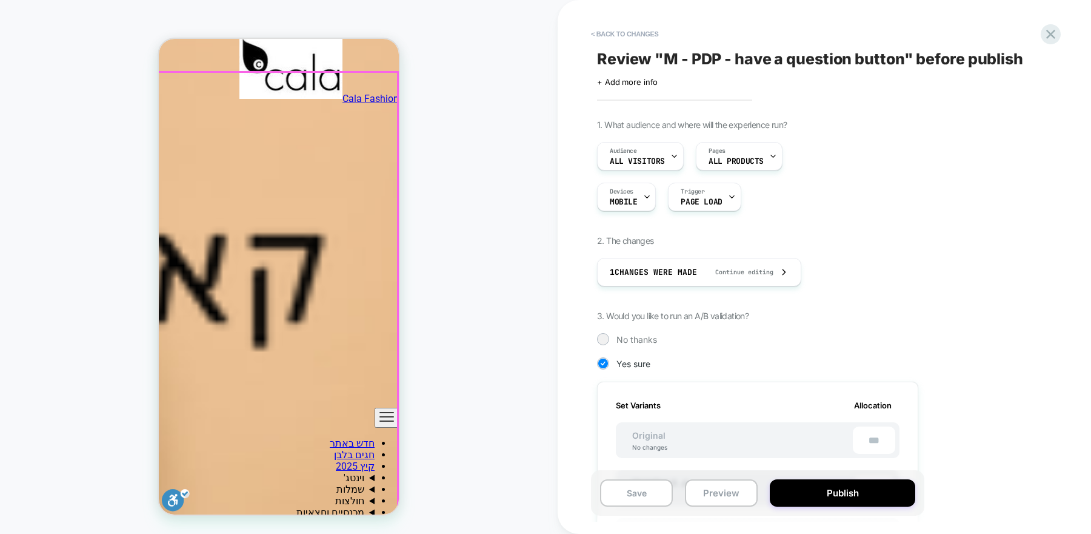
scroll to position [1392, 0]
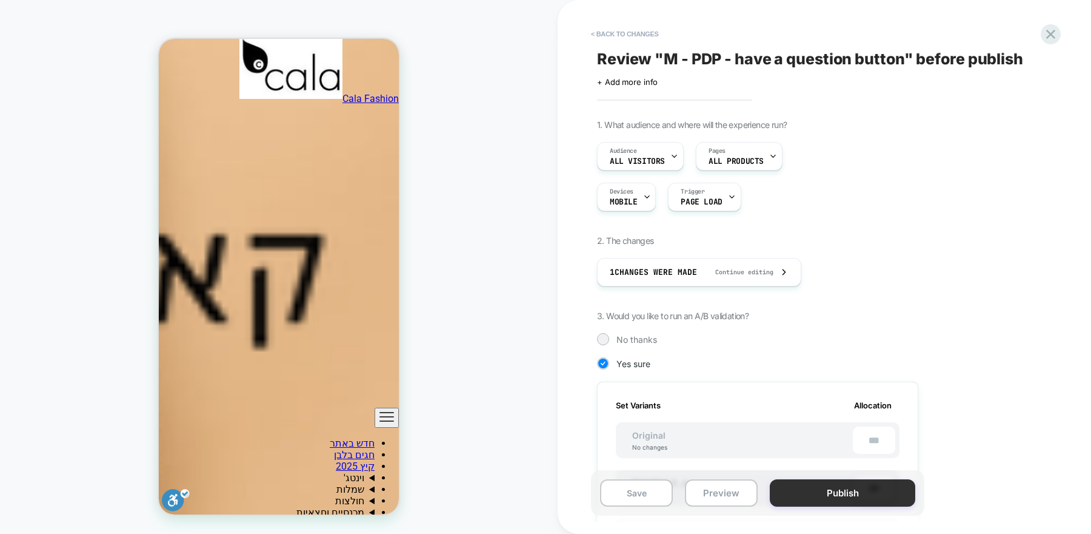
click at [829, 492] on button "Publish" at bounding box center [843, 492] width 146 height 27
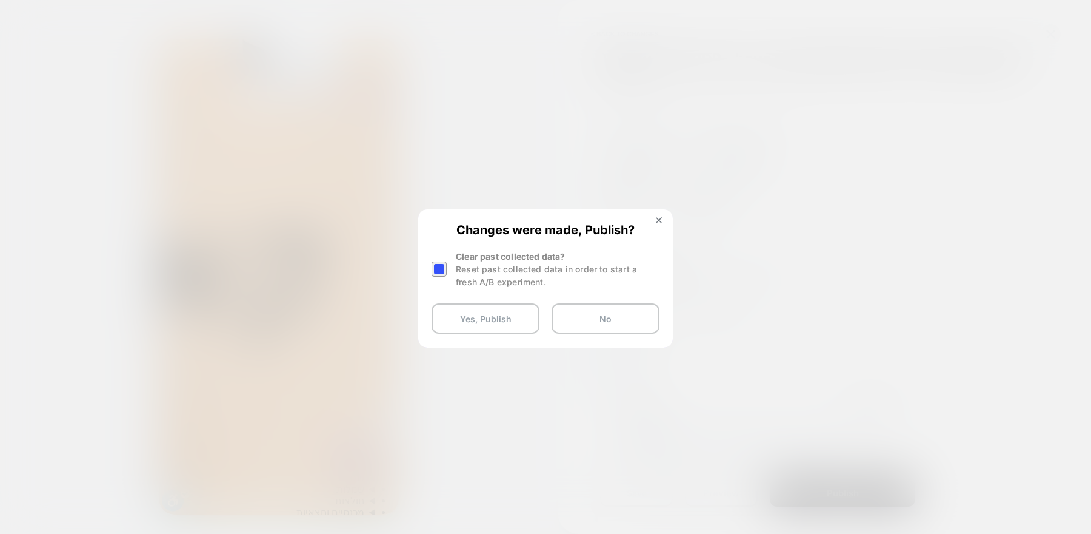
click at [441, 269] on div at bounding box center [439, 268] width 15 height 15
click at [471, 329] on button "Yes, Publish" at bounding box center [486, 318] width 108 height 30
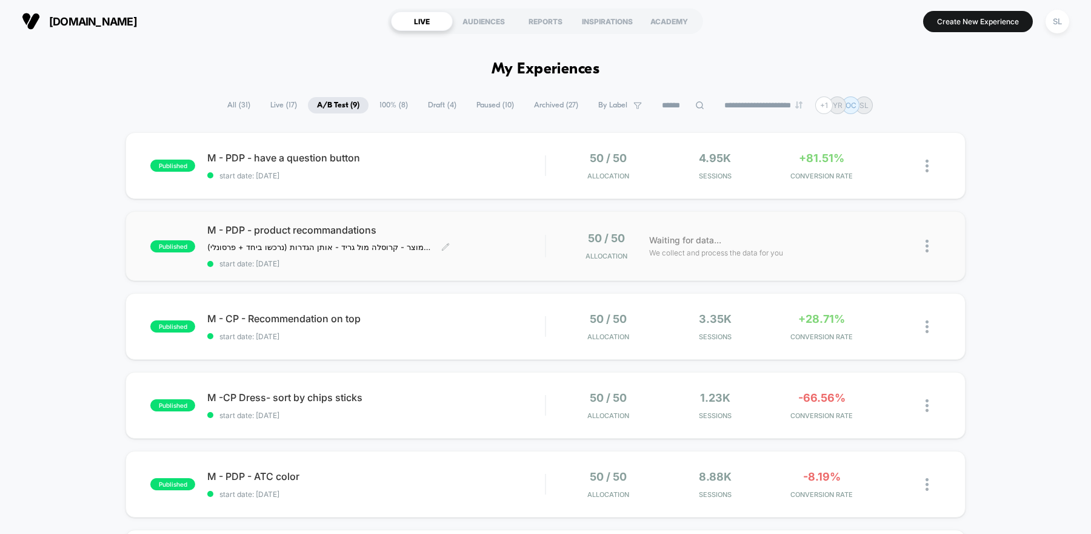
click at [511, 227] on span "M - PDP - product recommandations" at bounding box center [376, 230] width 338 height 12
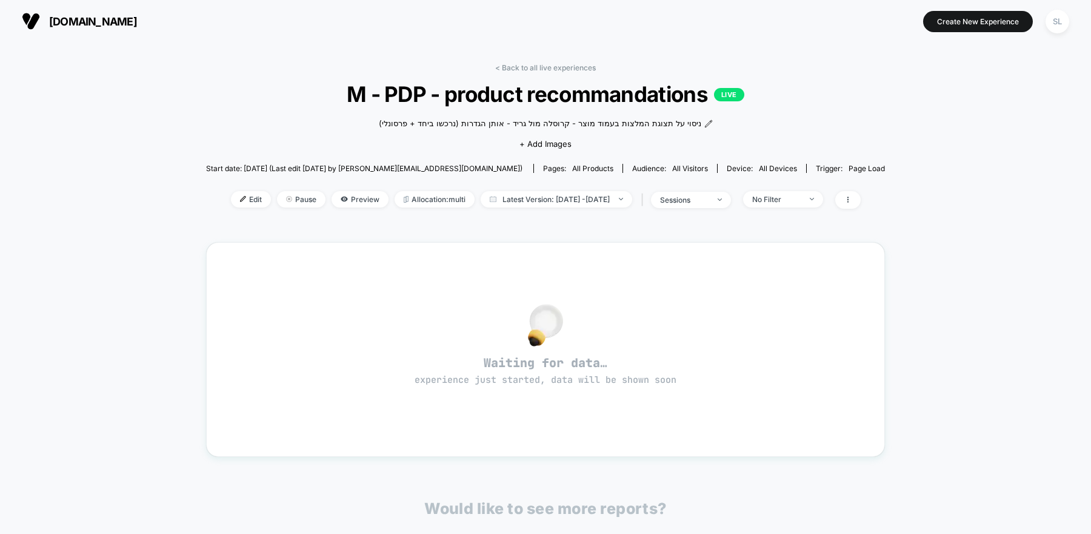
click at [85, 22] on span "[DOMAIN_NAME]" at bounding box center [93, 21] width 88 height 13
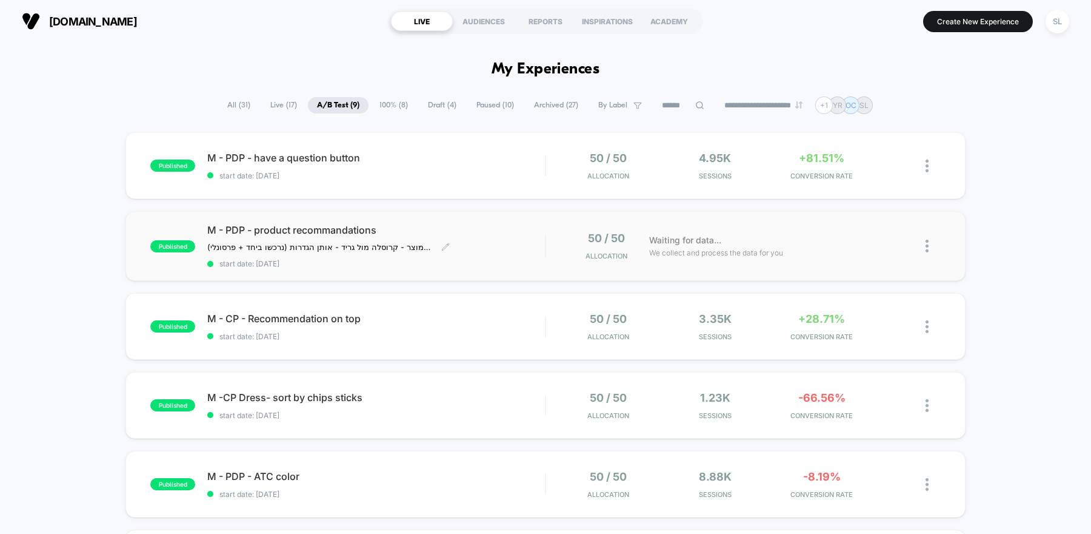
click at [526, 244] on div "M - PDP - product recommandations ניסוי על תצוגת המלצות בעמוד מוצר - קרוסלה [PE…" at bounding box center [376, 246] width 338 height 44
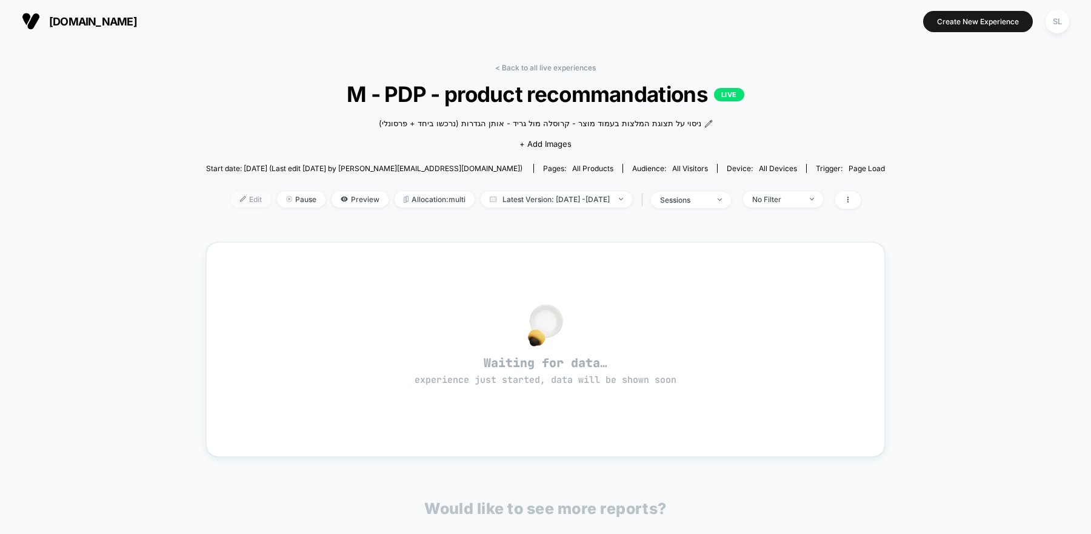
click at [231, 204] on span "Edit" at bounding box center [251, 199] width 40 height 16
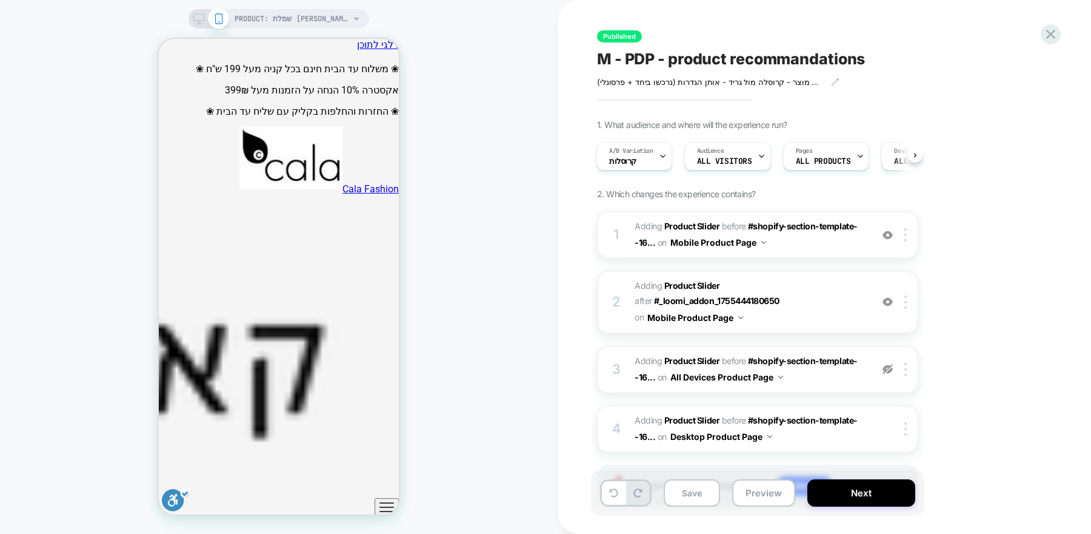
scroll to position [47, 0]
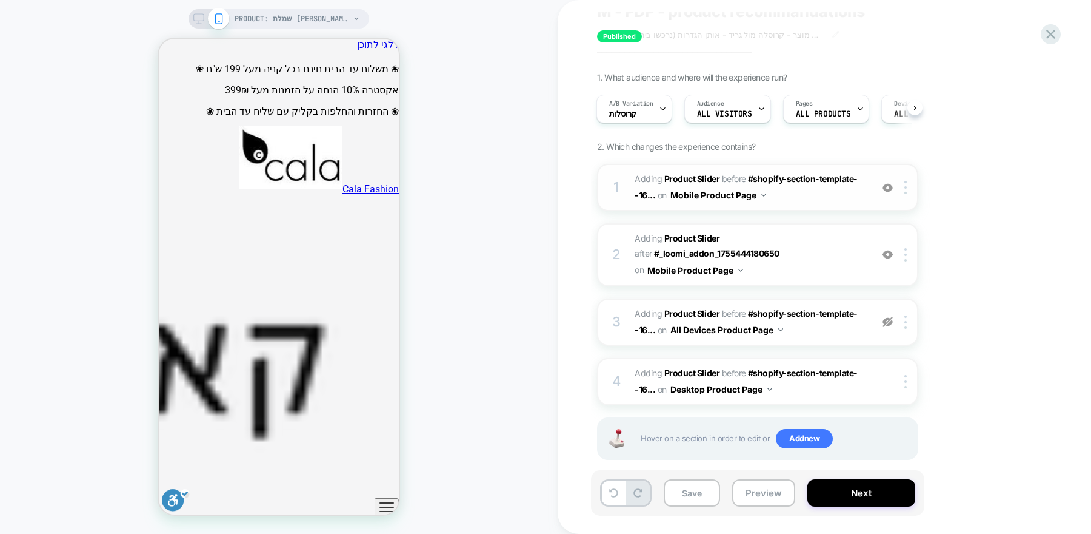
click at [860, 202] on span "#_loomi_addon_1755444180650 Adding Product Slider BEFORE #shopify-section-templ…" at bounding box center [750, 187] width 231 height 33
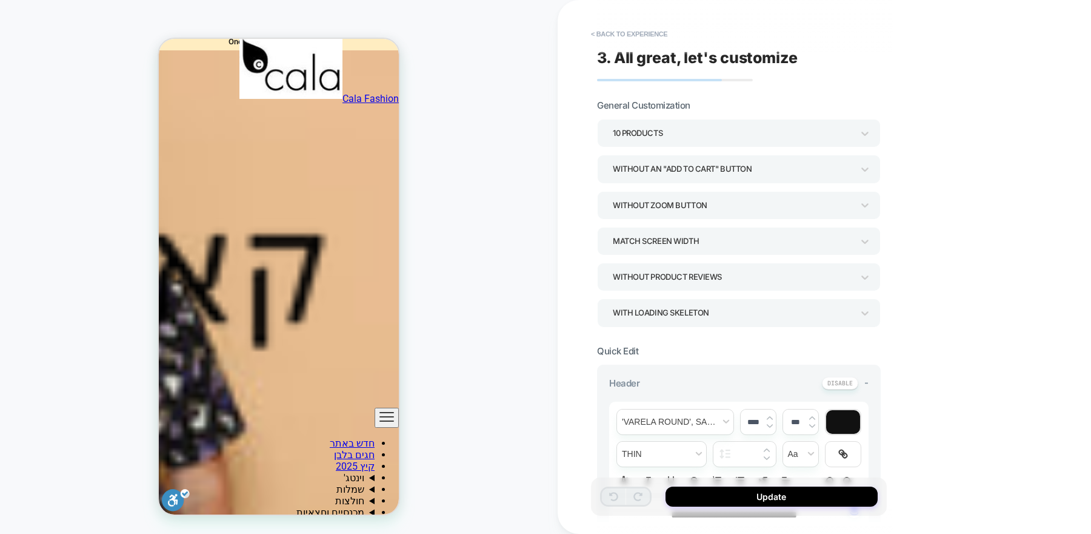
scroll to position [928, 0]
click at [623, 31] on button "< Back to experience" at bounding box center [629, 33] width 89 height 19
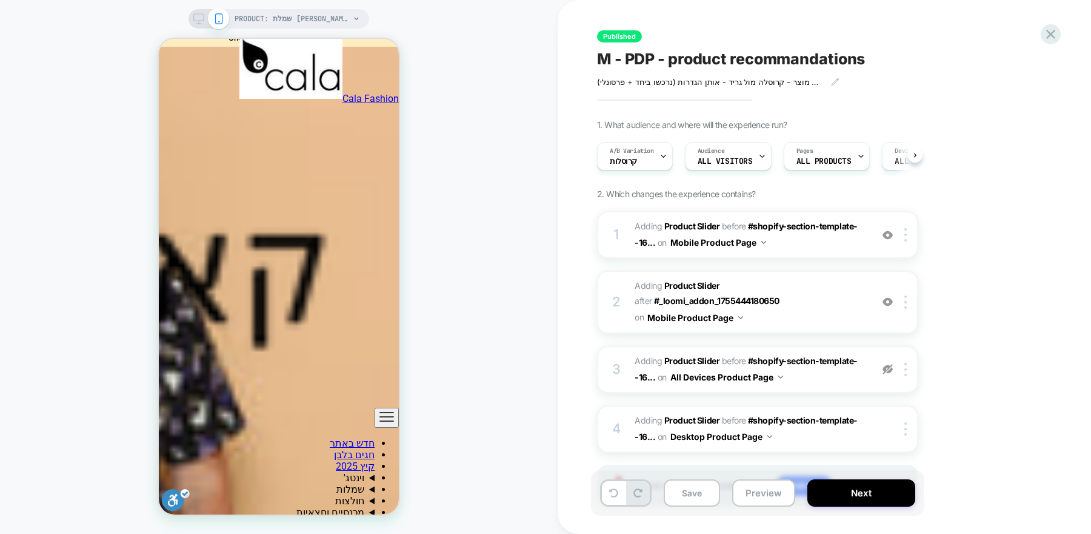
scroll to position [0, 1]
click at [651, 147] on span "A/B Variation" at bounding box center [631, 151] width 44 height 8
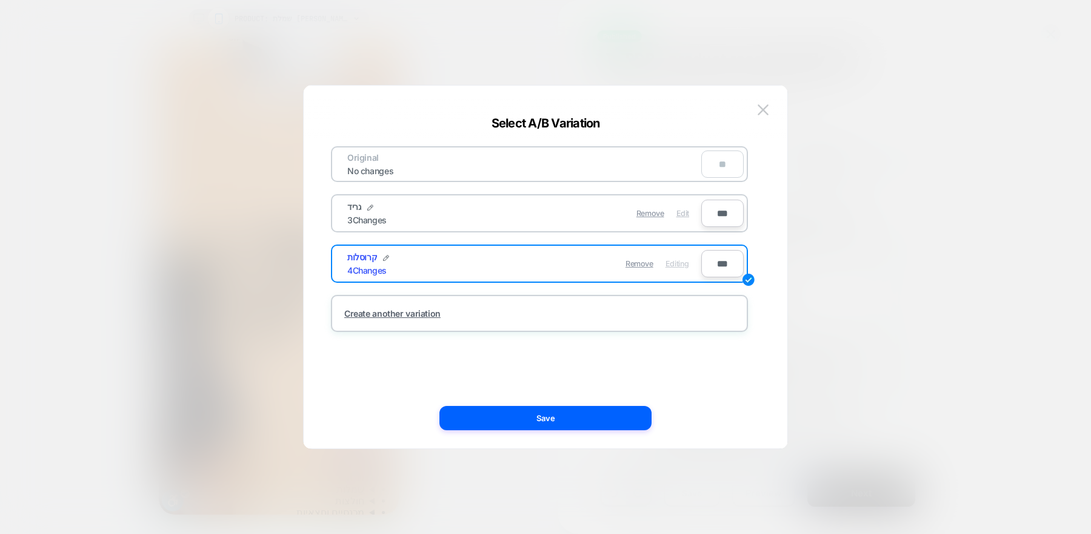
click at [686, 216] on span "Edit" at bounding box center [683, 213] width 13 height 9
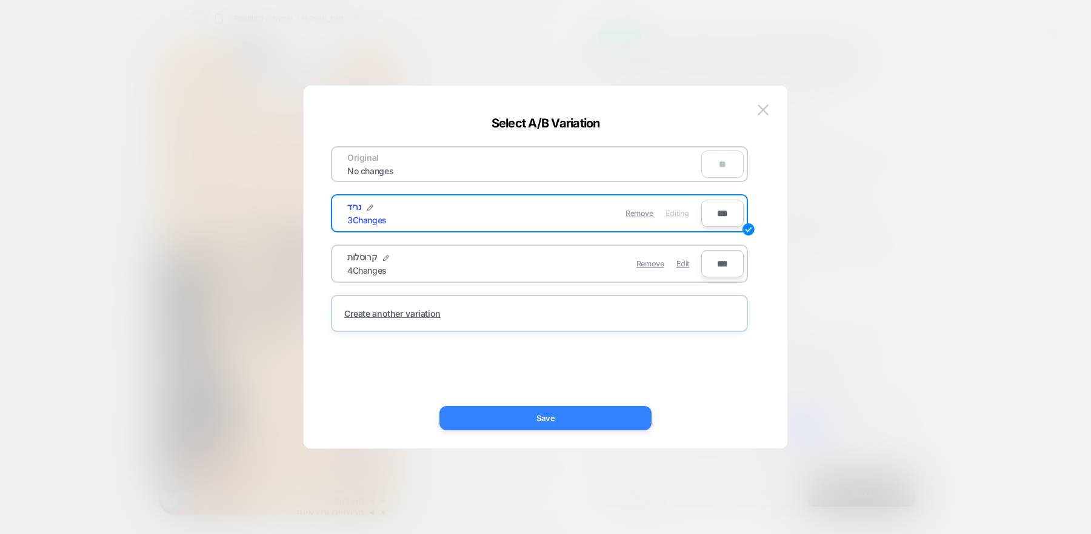
click at [591, 412] on button "Save" at bounding box center [546, 418] width 212 height 24
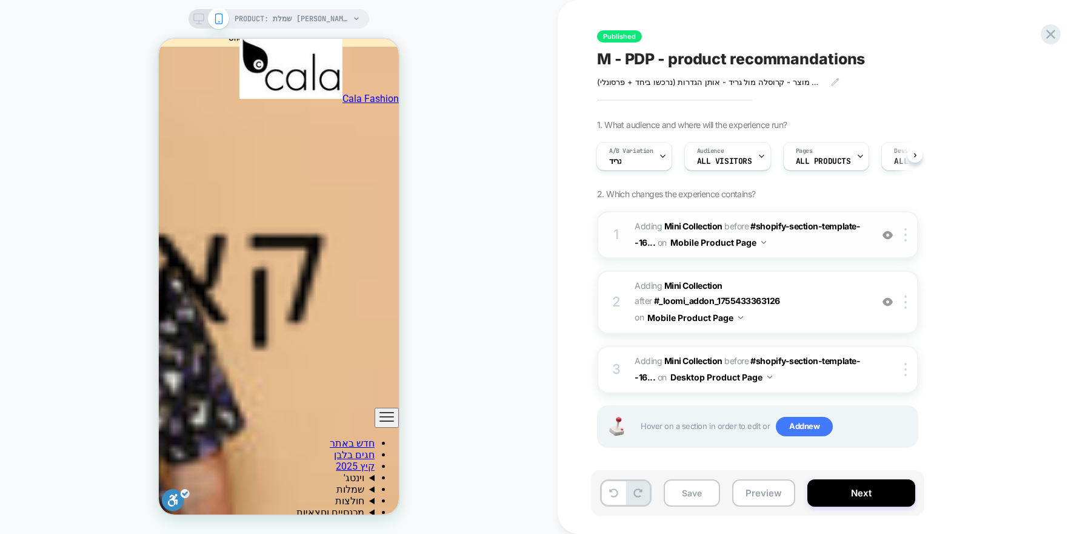
click at [843, 236] on span "#_loomi_addon_1755433363126 Adding Mini Collection BEFORE #shopify-section-temp…" at bounding box center [750, 234] width 231 height 33
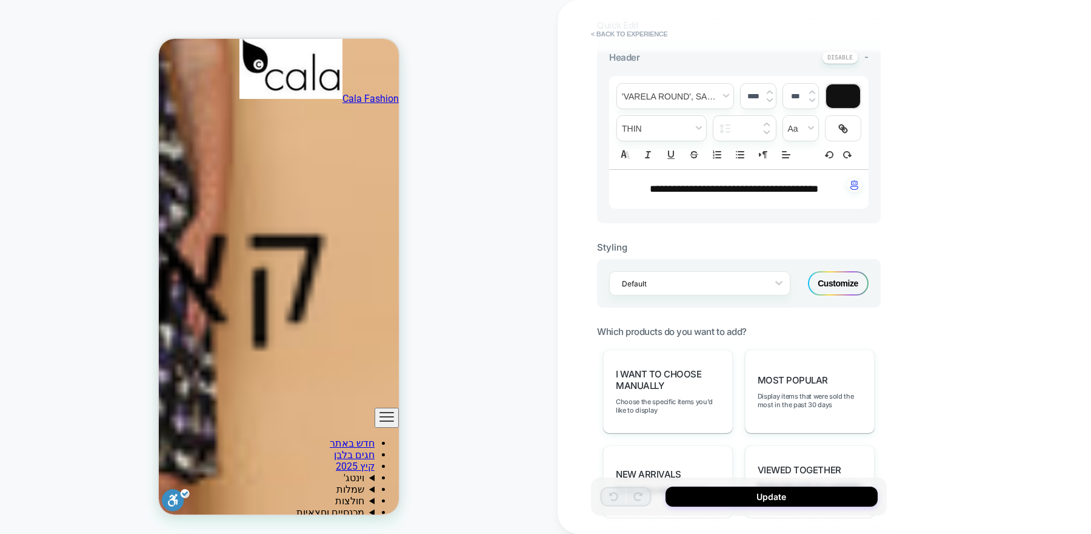
scroll to position [366, 0]
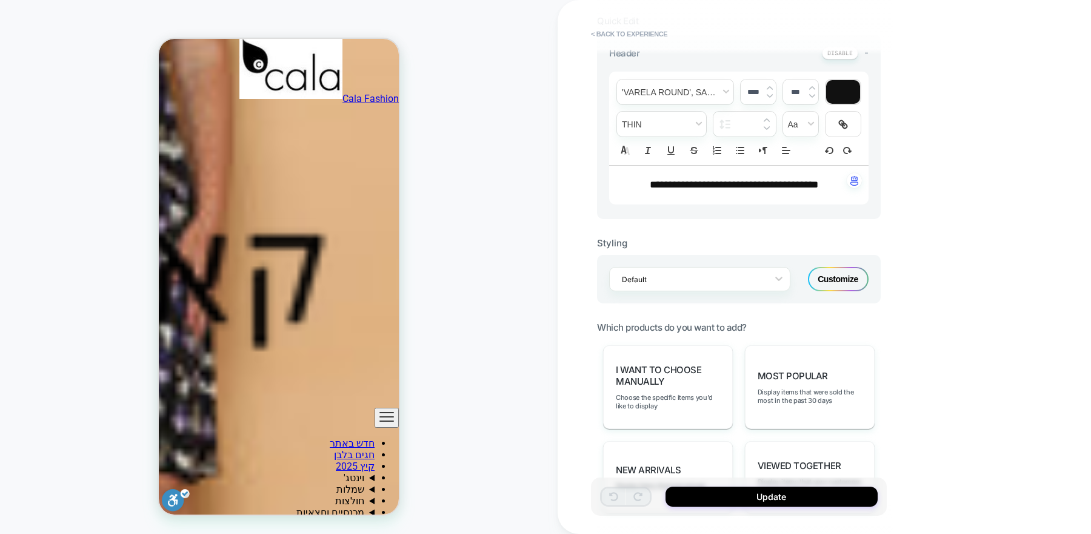
click at [771, 179] on span "**********" at bounding box center [734, 184] width 169 height 10
type input "****"
click at [771, 180] on span "**********" at bounding box center [734, 184] width 169 height 10
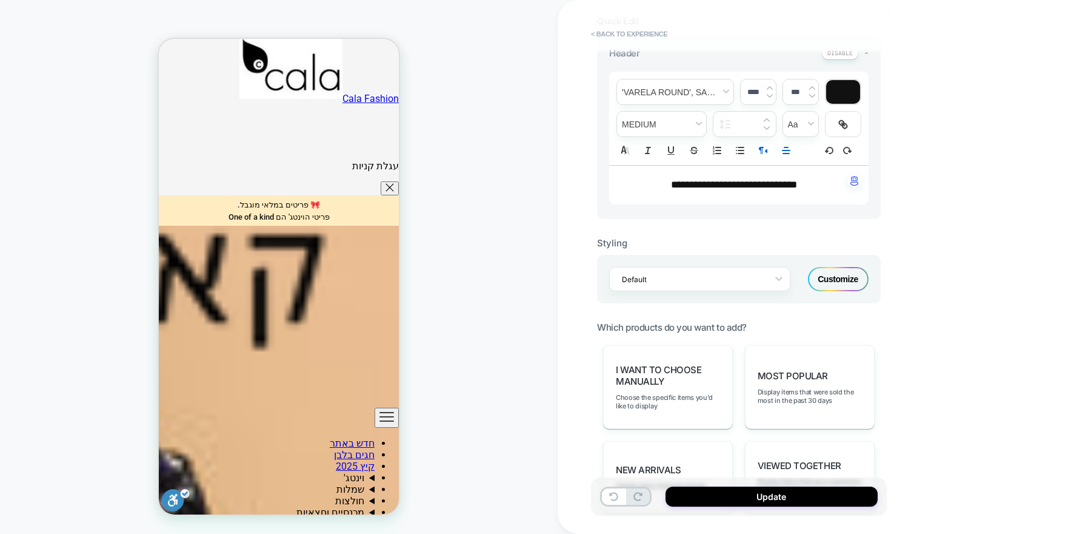
scroll to position [746, 0]
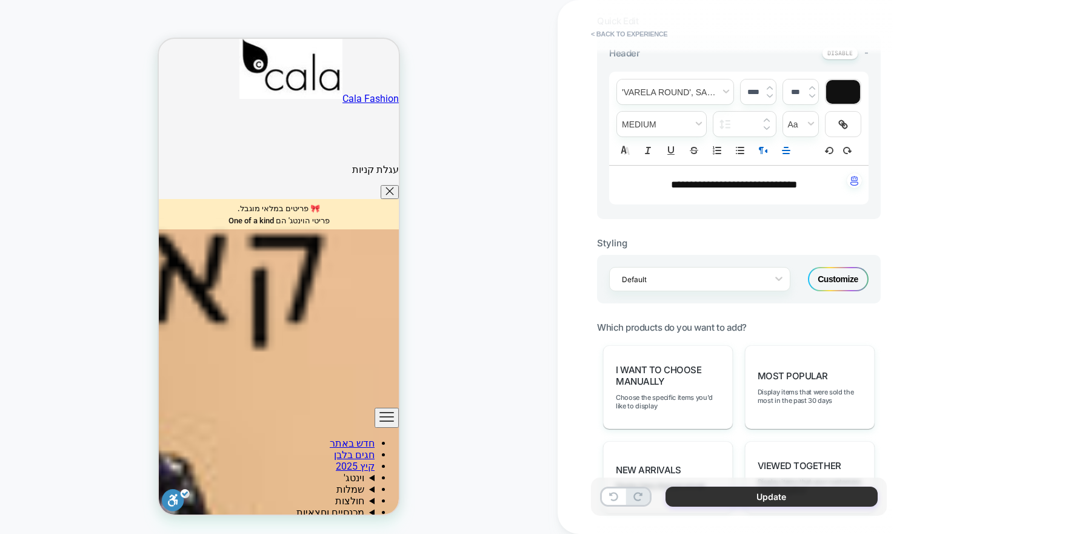
click at [796, 497] on button "Update" at bounding box center [772, 496] width 212 height 20
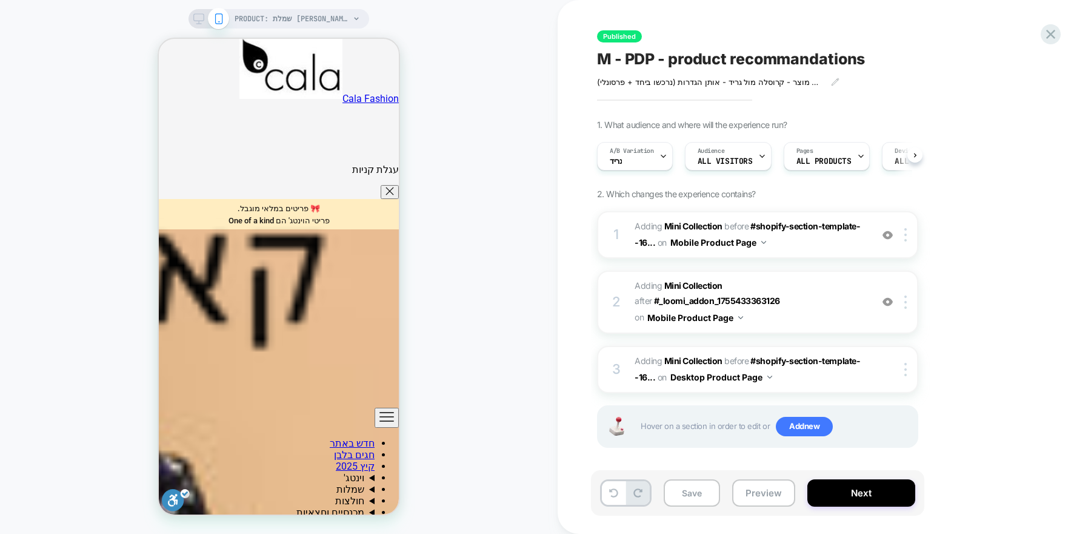
scroll to position [0, 1]
click at [834, 480] on button "Next" at bounding box center [862, 492] width 108 height 27
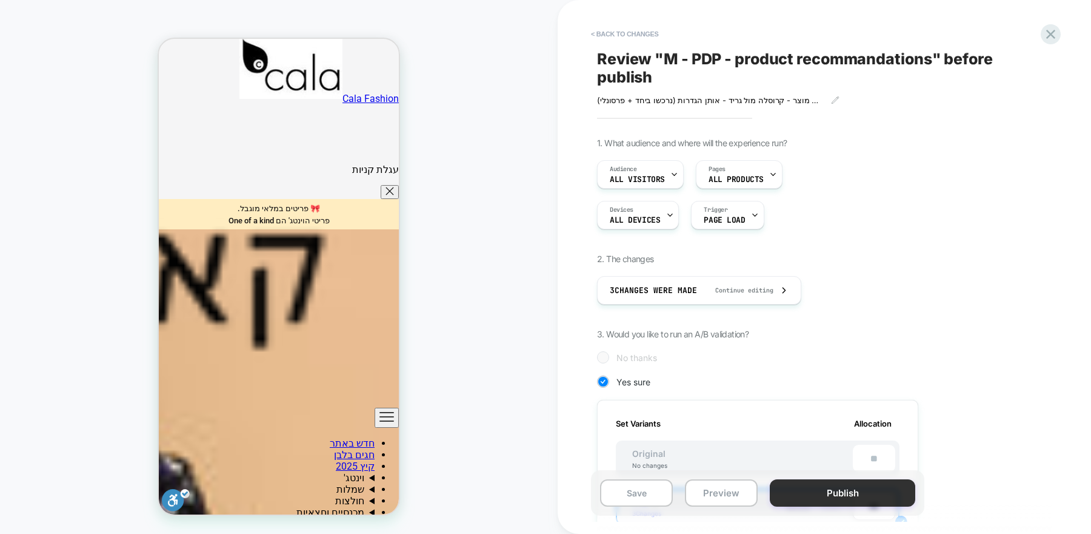
click at [835, 488] on button "Publish" at bounding box center [843, 492] width 146 height 27
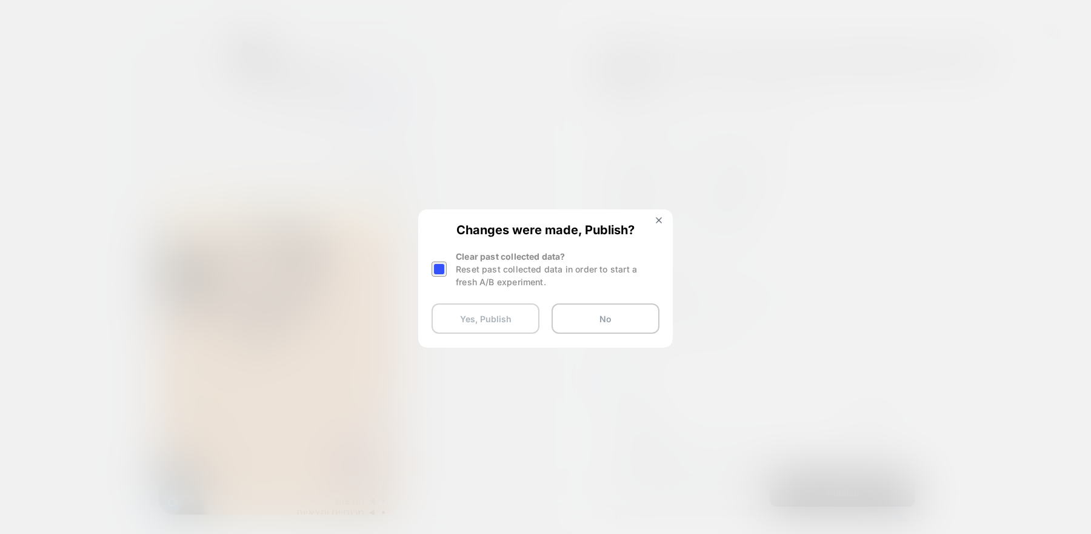
click at [465, 312] on button "Yes, Publish" at bounding box center [486, 318] width 108 height 30
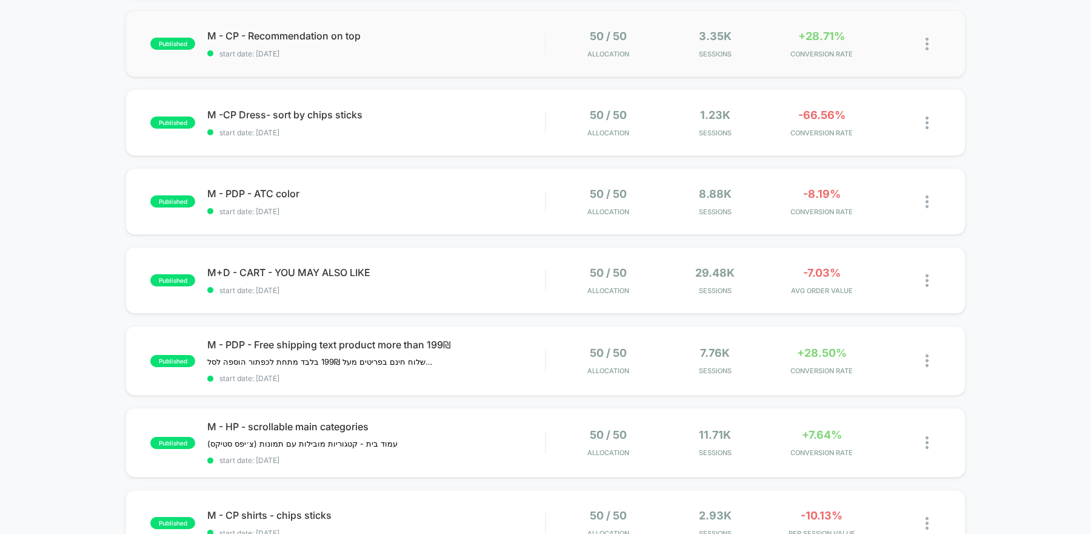
scroll to position [286, 0]
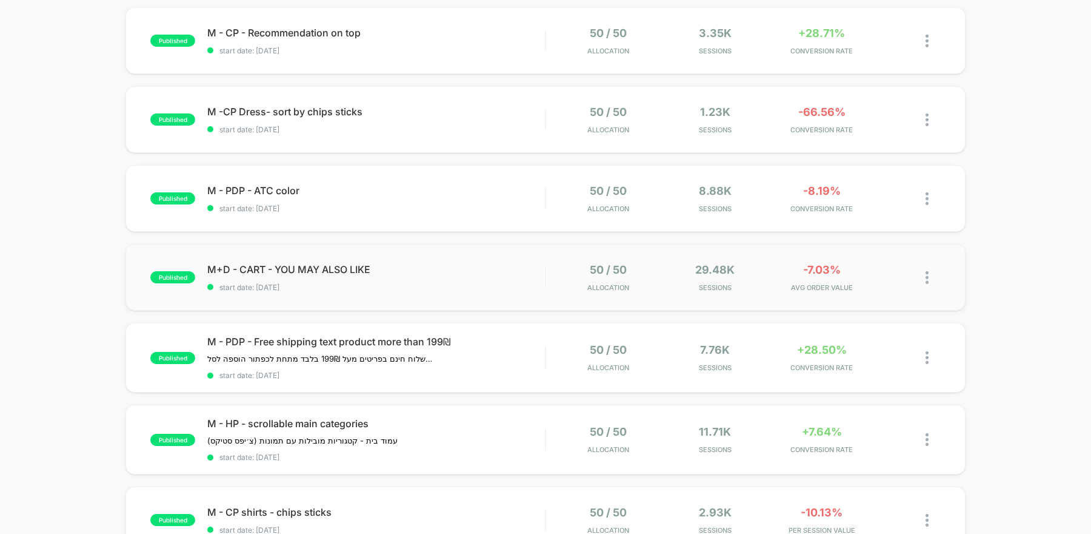
click at [400, 297] on div "published M+D - CART - YOU MAY ALSO LIKE start date: [DATE] 50 / 50 Allocation …" at bounding box center [546, 277] width 840 height 67
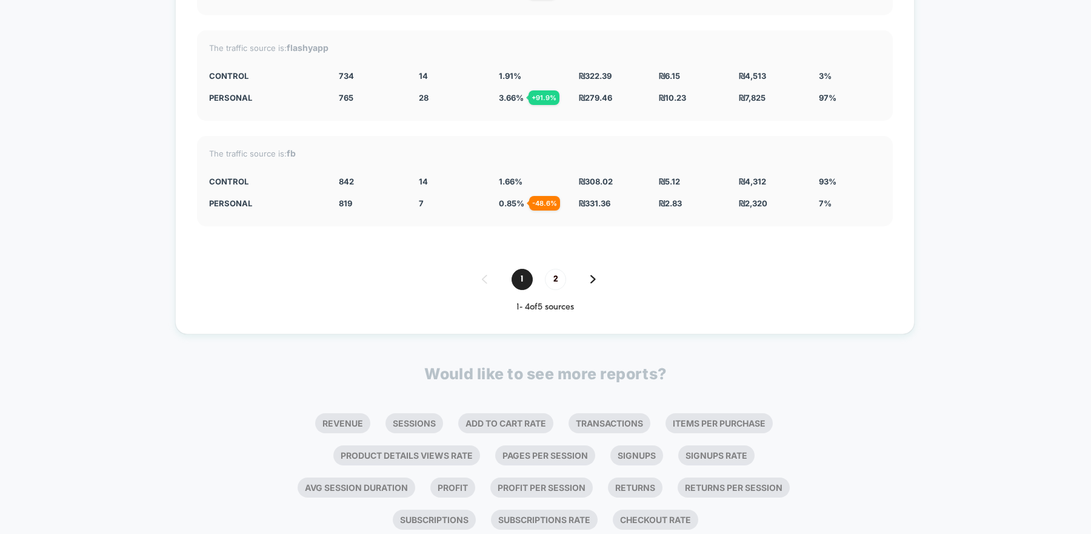
scroll to position [2299, 0]
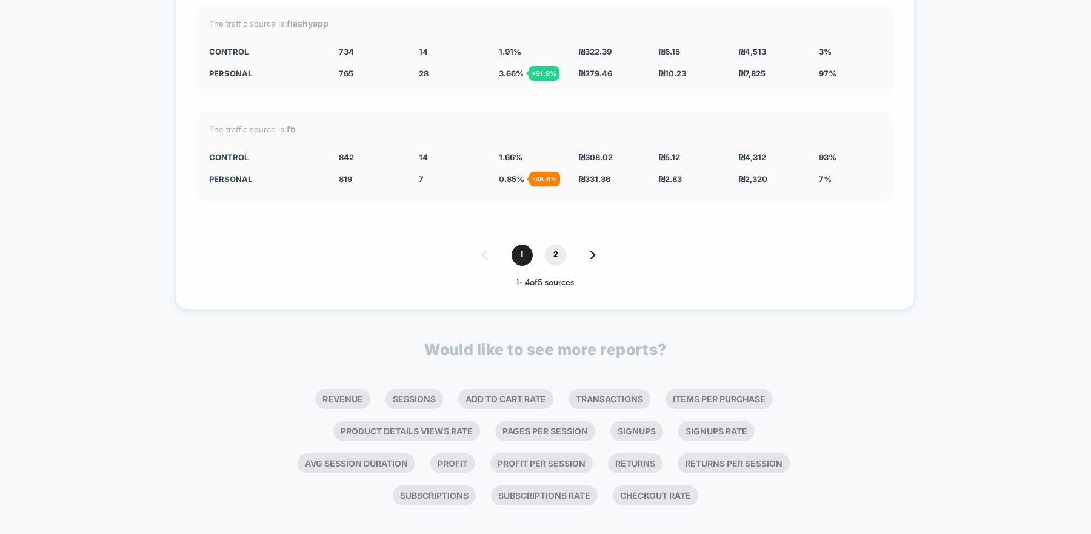
click at [554, 244] on span "2" at bounding box center [555, 254] width 21 height 21
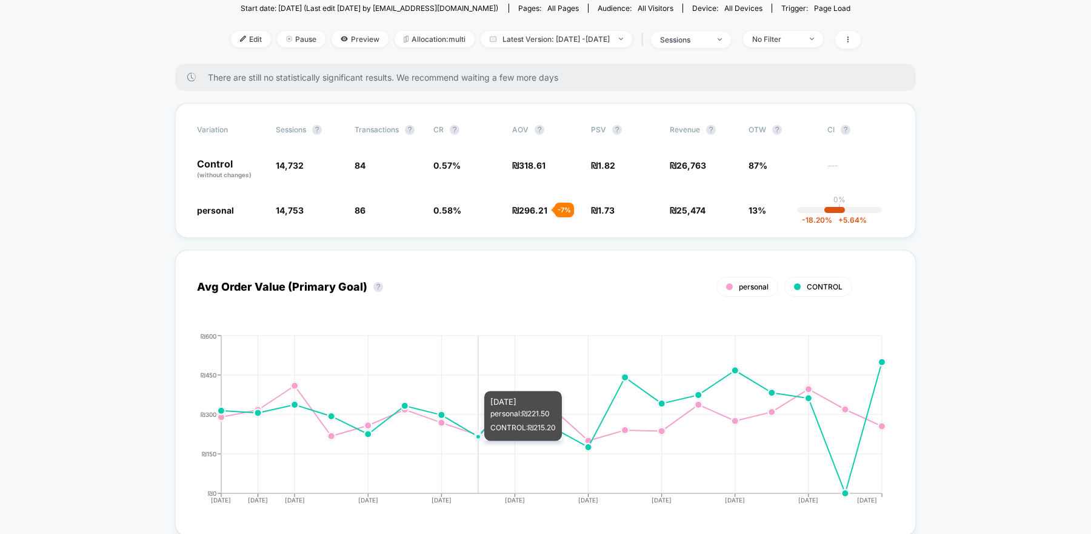
scroll to position [0, 0]
